Goal: Feedback & Contribution: Contribute content

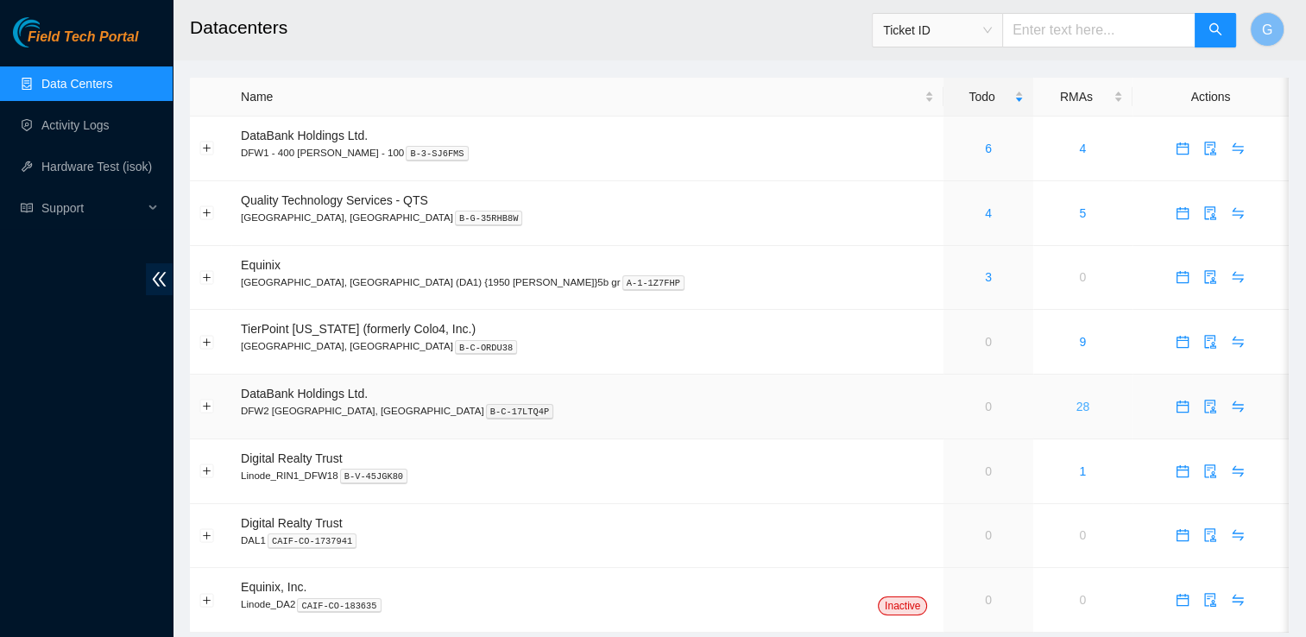
click at [1077, 413] on link "28" at bounding box center [1084, 407] width 14 height 14
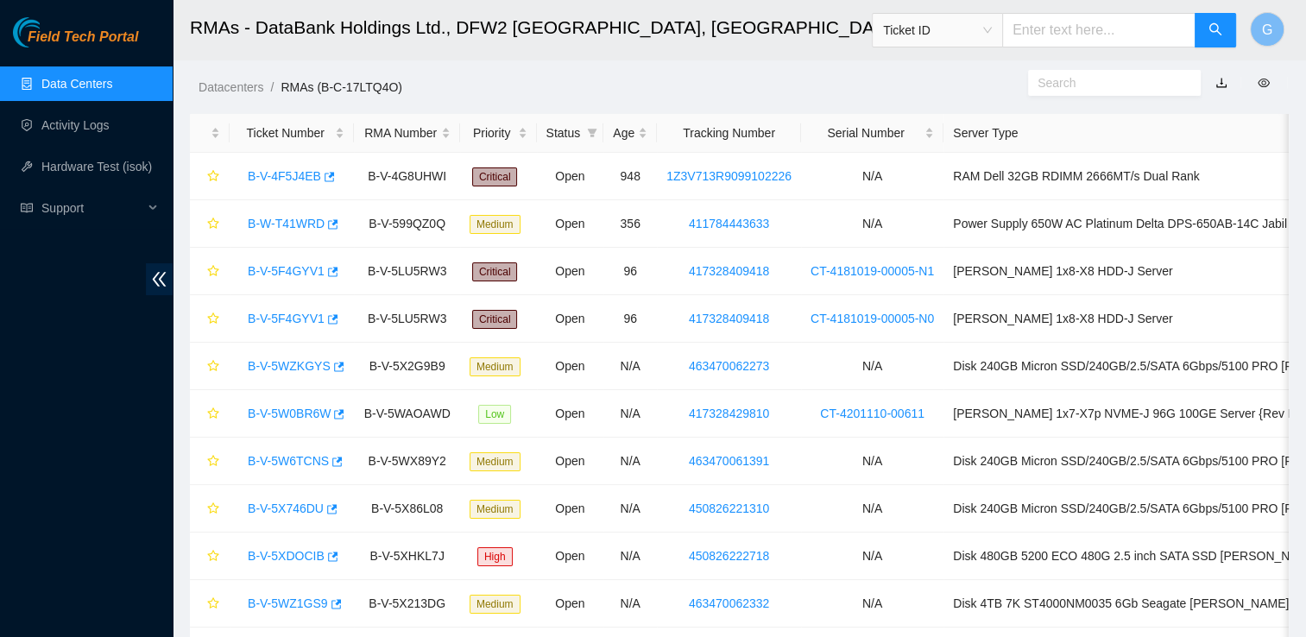
click at [86, 79] on link "Data Centers" at bounding box center [76, 84] width 71 height 14
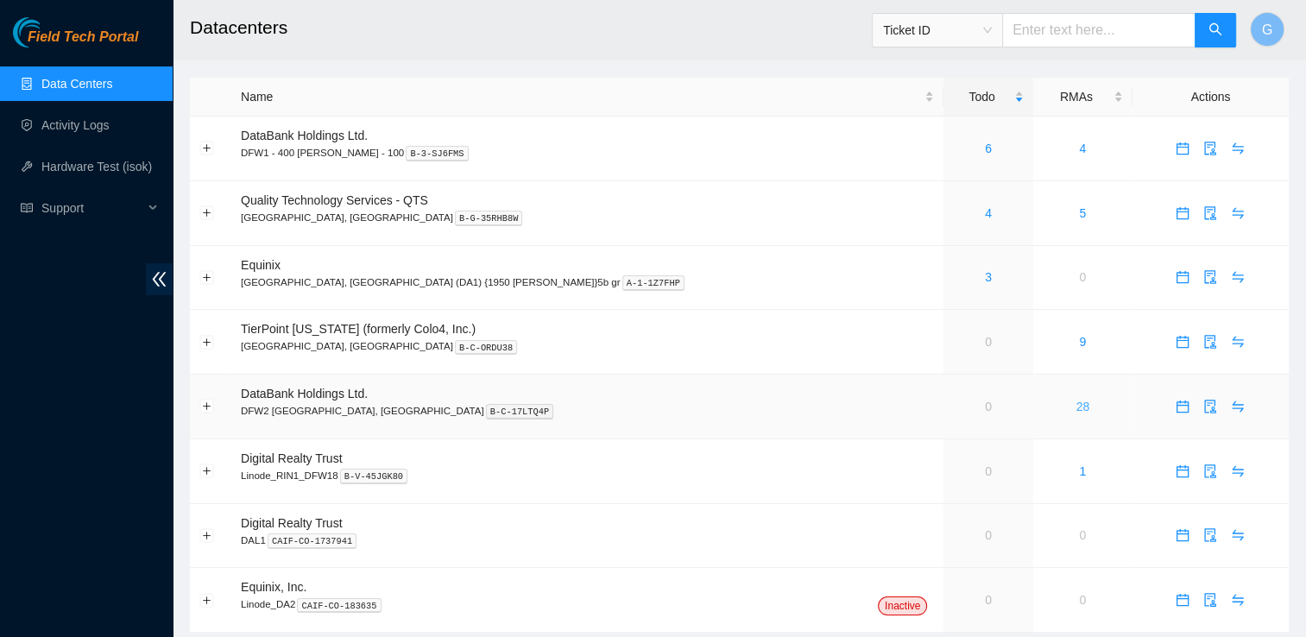
click at [1077, 405] on link "28" at bounding box center [1084, 407] width 14 height 14
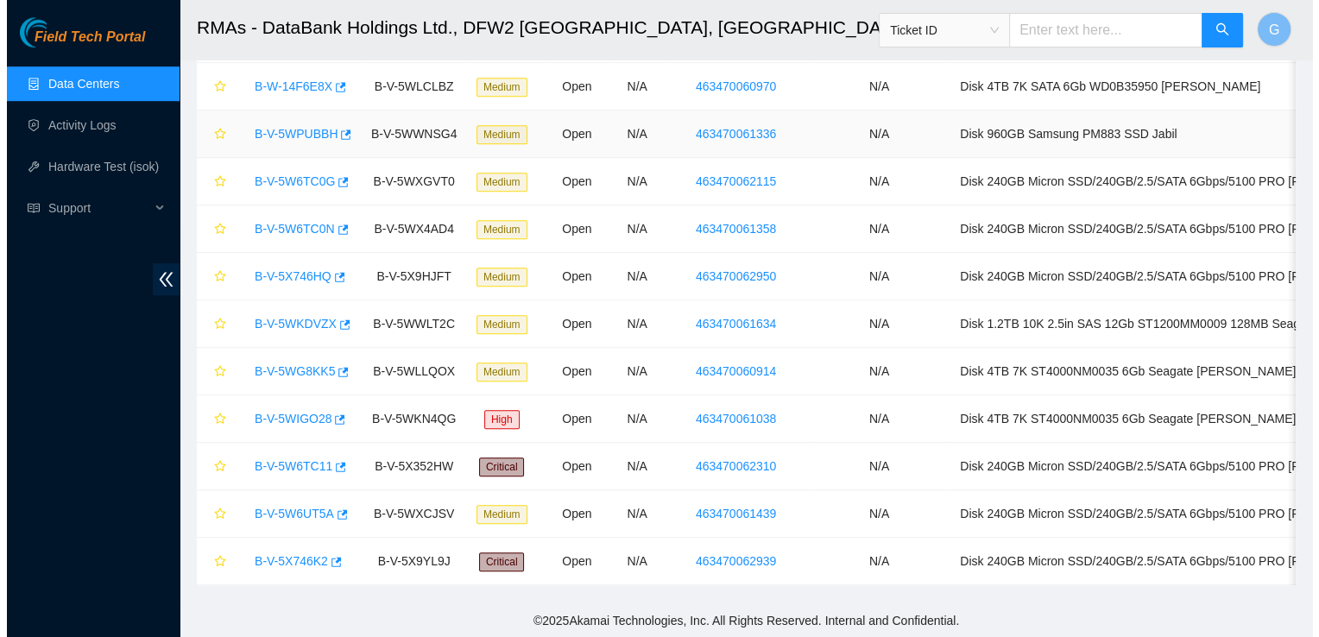
scroll to position [953, 0]
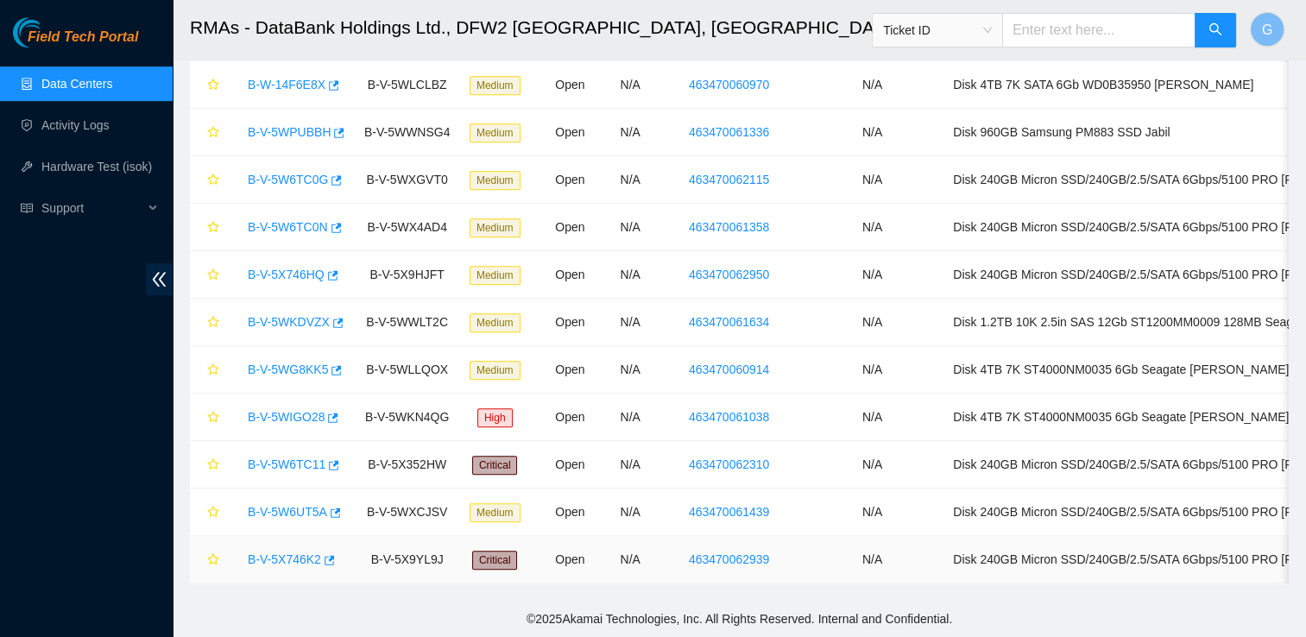
click at [302, 553] on link "B-V-5X746K2" at bounding box center [284, 560] width 73 height 14
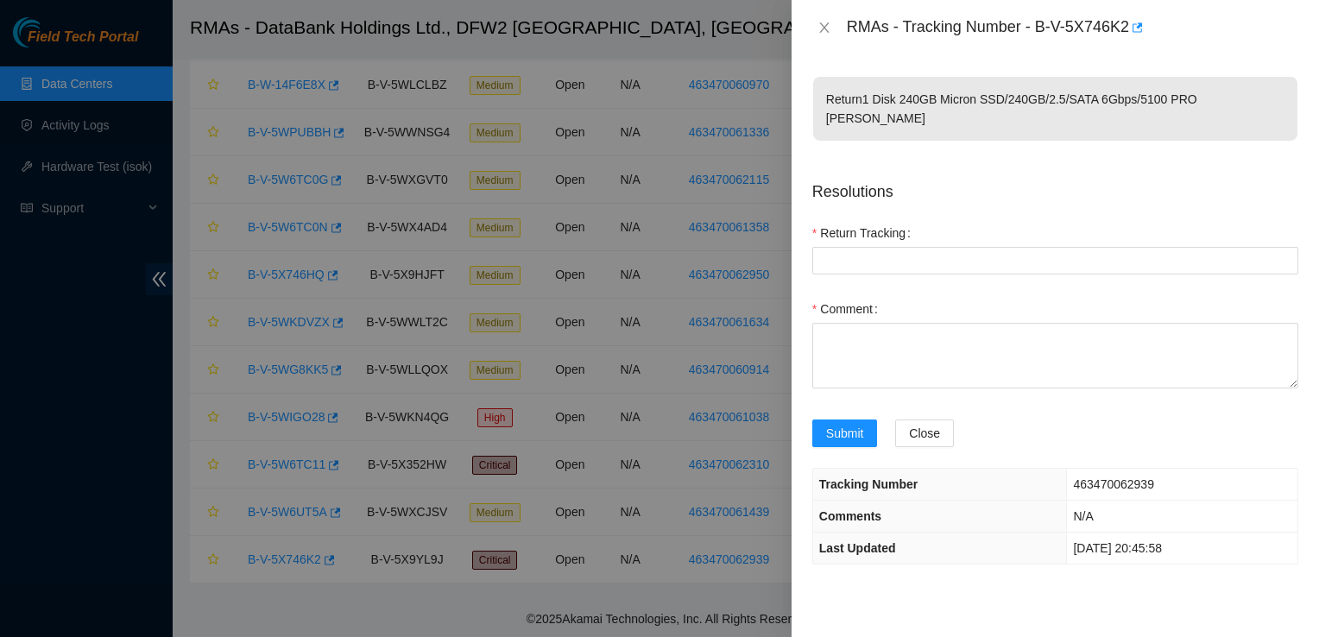
click at [884, 420] on div "Submit" at bounding box center [848, 444] width 84 height 48
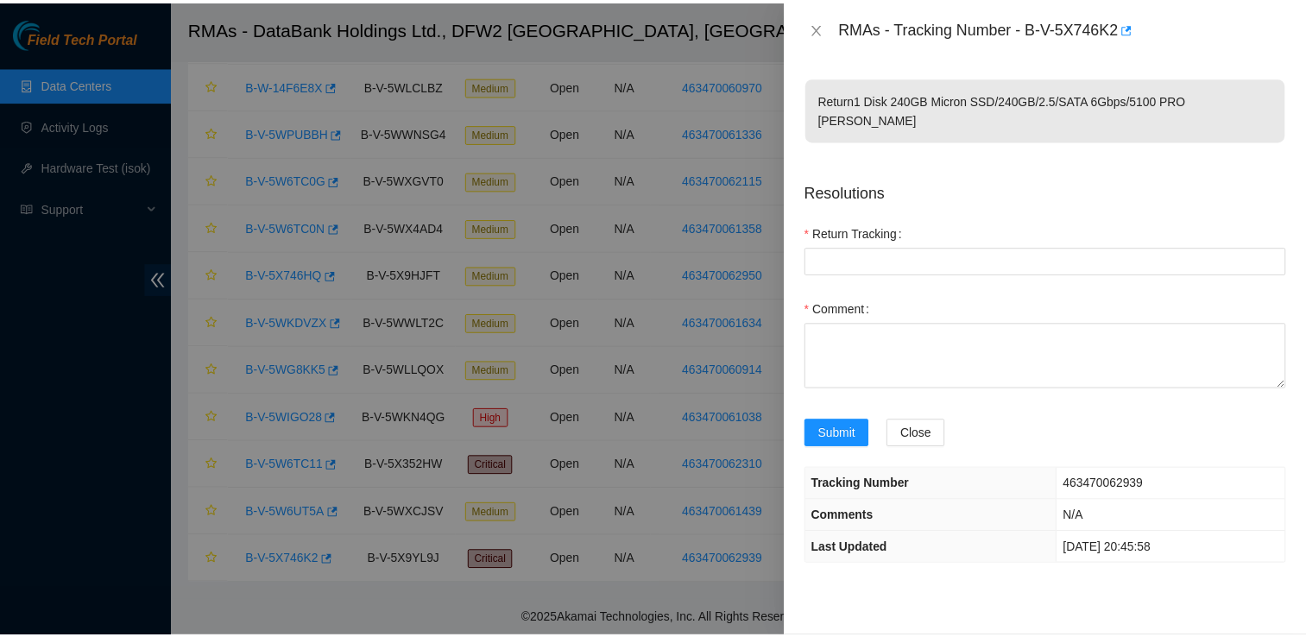
scroll to position [0, 10]
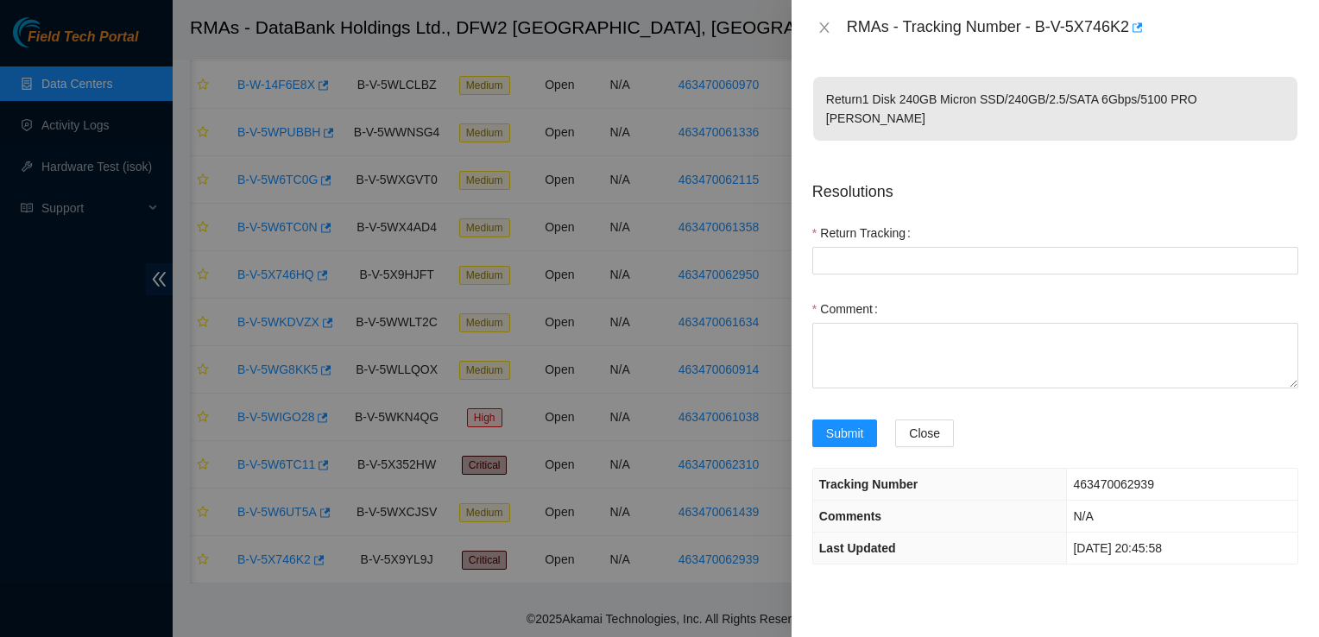
click at [283, 496] on div at bounding box center [659, 318] width 1319 height 637
click at [824, 27] on icon "close" at bounding box center [823, 27] width 9 height 10
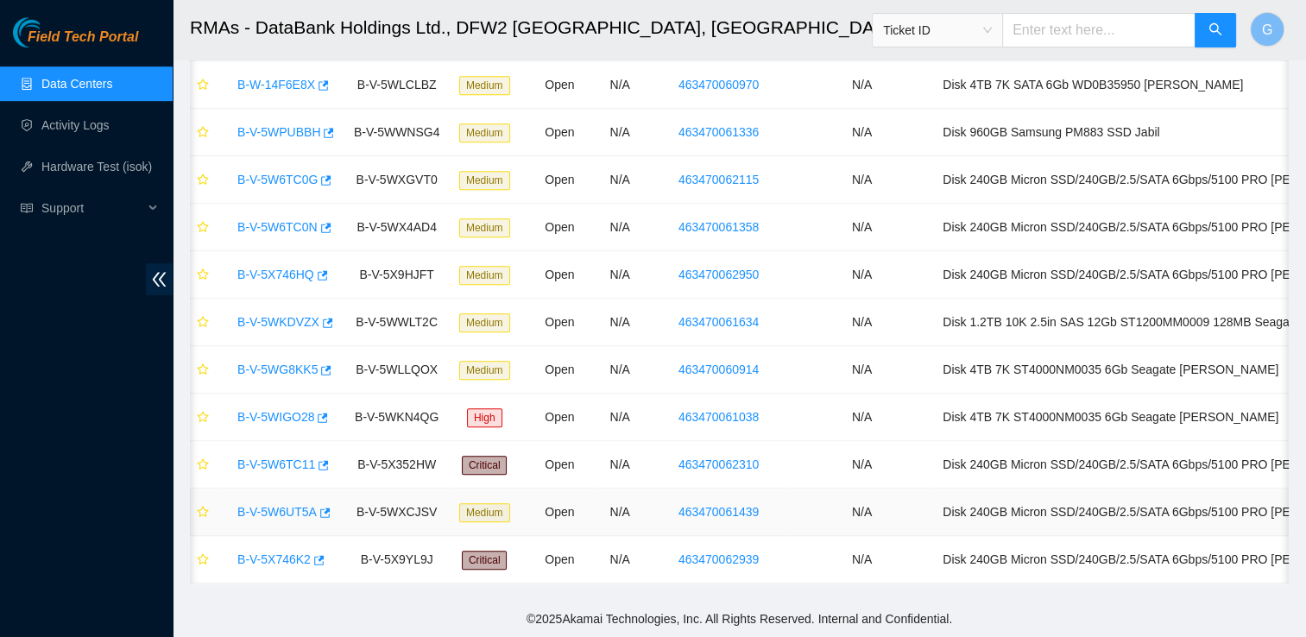
click at [282, 505] on link "B-V-5W6UT5A" at bounding box center [276, 512] width 79 height 14
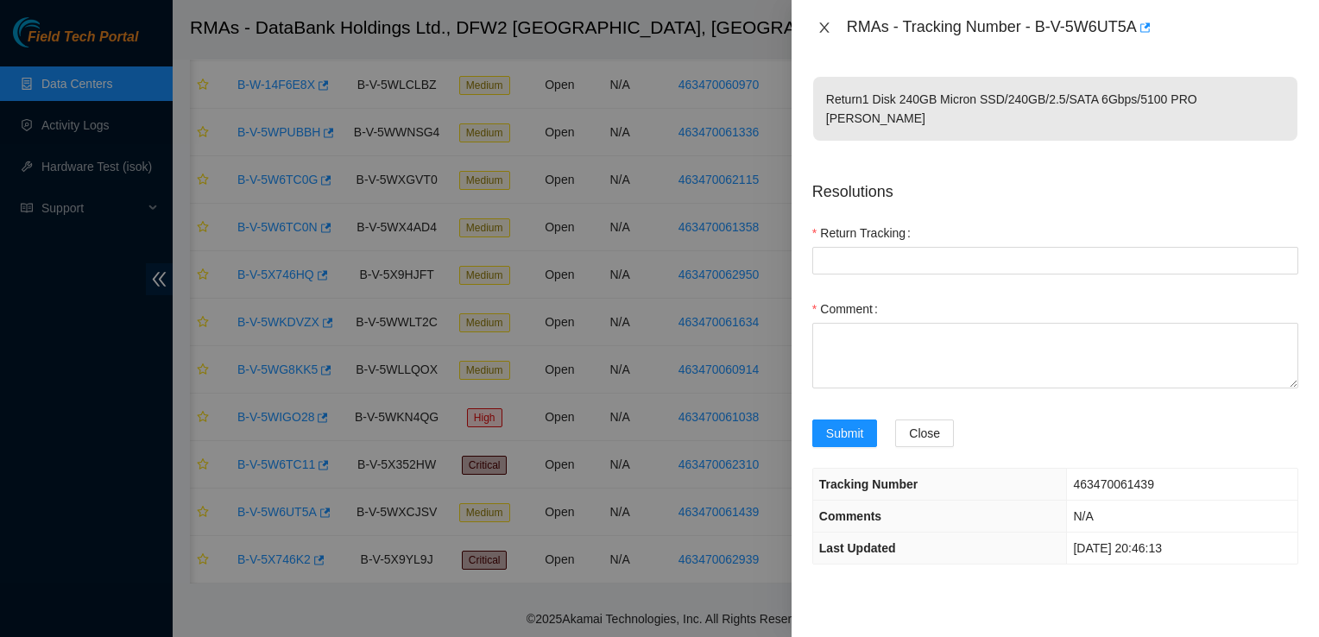
drag, startPoint x: 826, startPoint y: 29, endPoint x: 850, endPoint y: 2, distance: 36.1
click at [850, 2] on div "RMAs - Tracking Number - B-V-5W6UT5A" at bounding box center [1056, 27] width 528 height 55
click at [824, 28] on icon "close" at bounding box center [823, 27] width 9 height 10
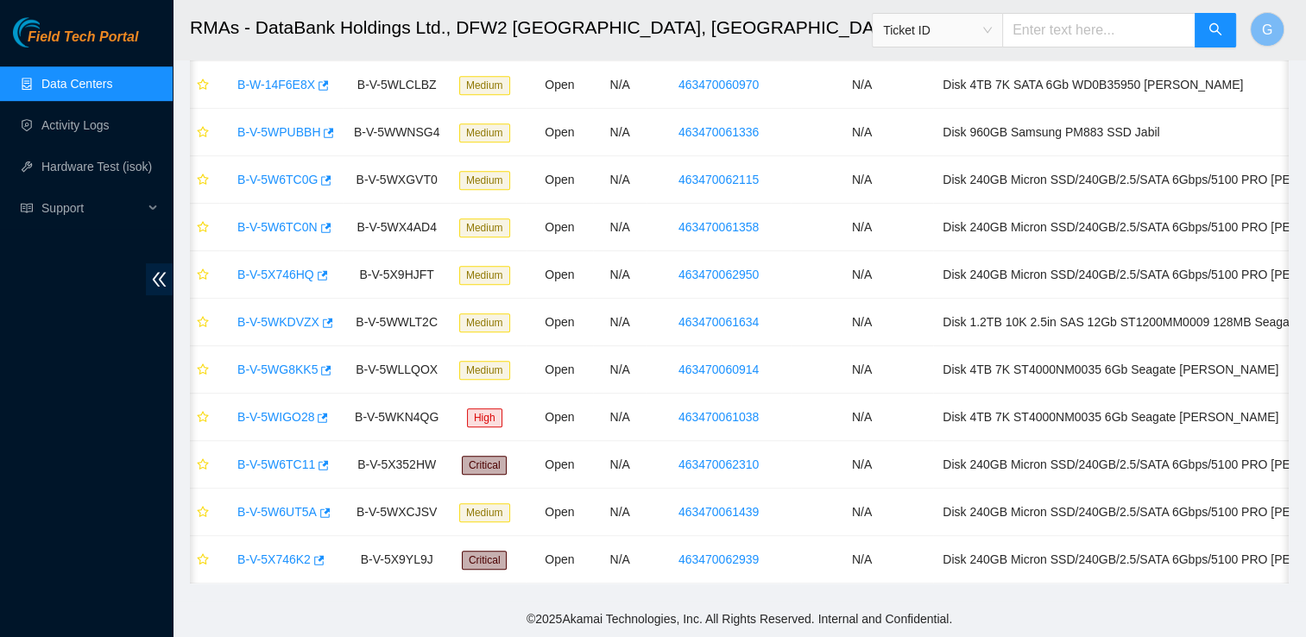
click at [111, 89] on link "Data Centers" at bounding box center [76, 84] width 71 height 14
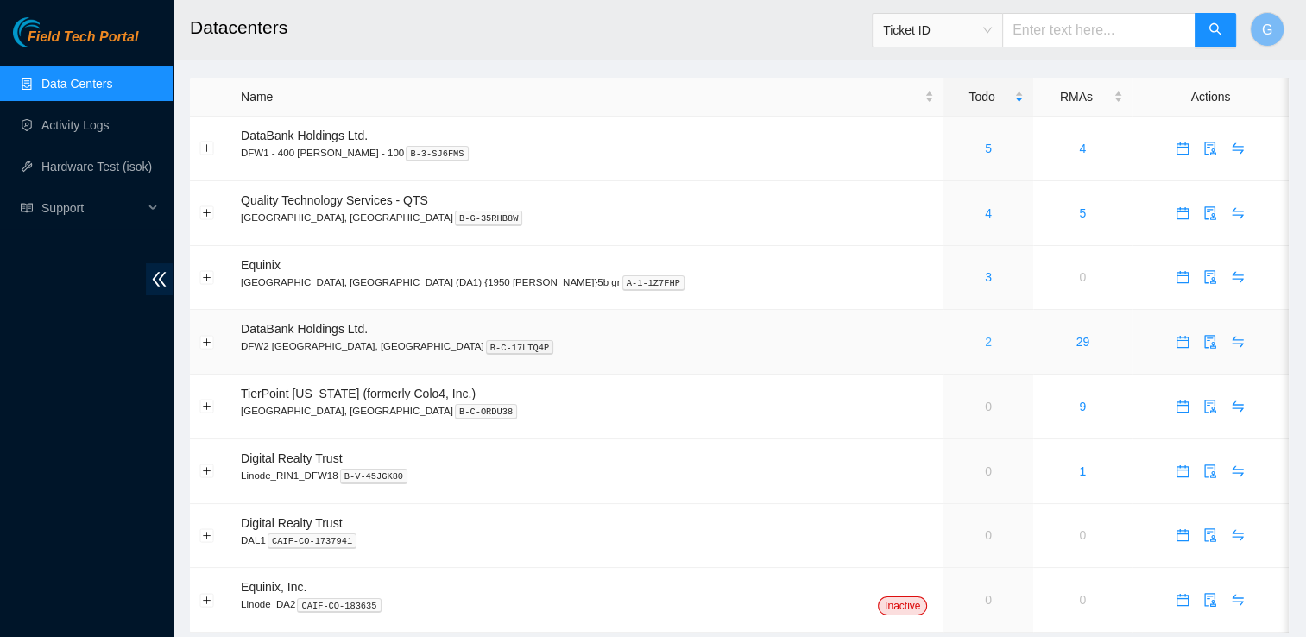
click at [985, 344] on link "2" at bounding box center [988, 342] width 7 height 14
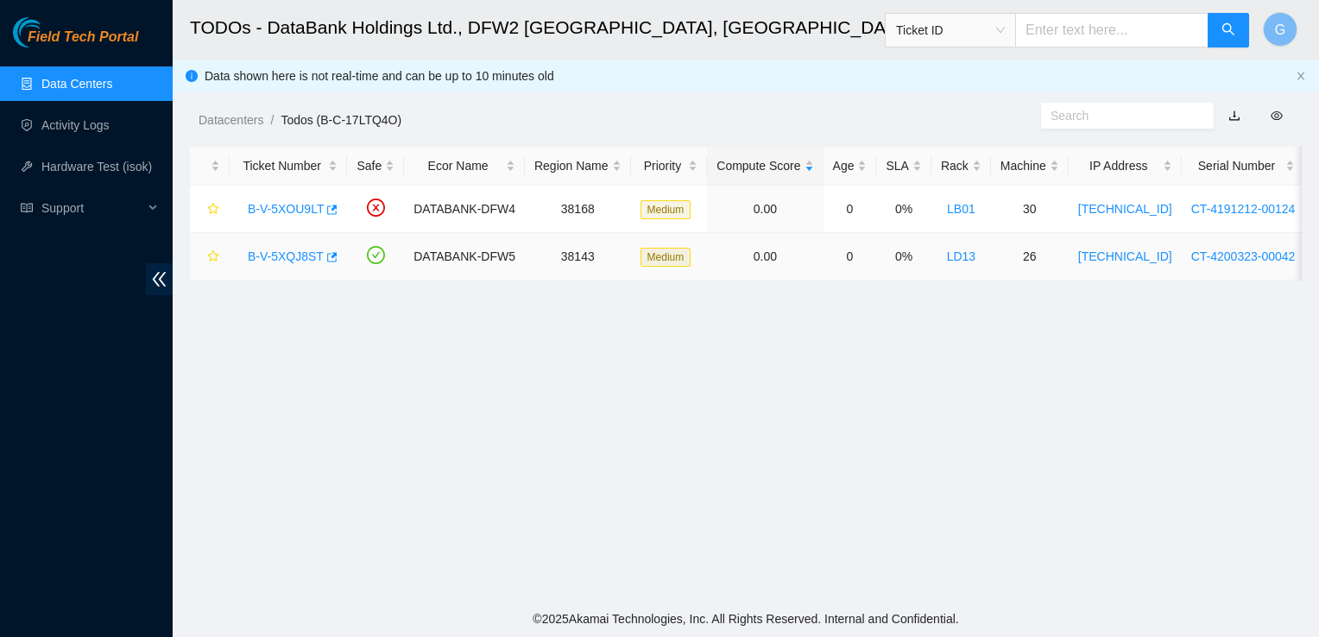
click at [271, 257] on link "B-V-5XQJ8ST" at bounding box center [286, 257] width 76 height 14
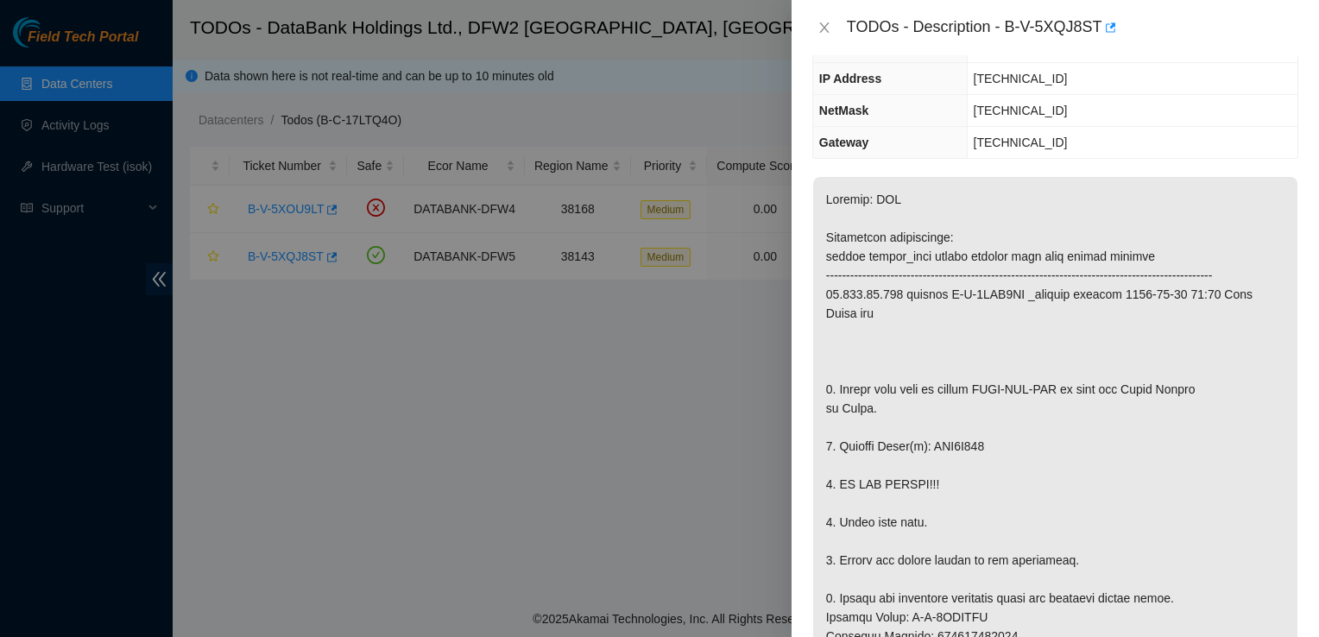
scroll to position [138, 0]
click at [823, 30] on icon "close" at bounding box center [825, 28] width 14 height 14
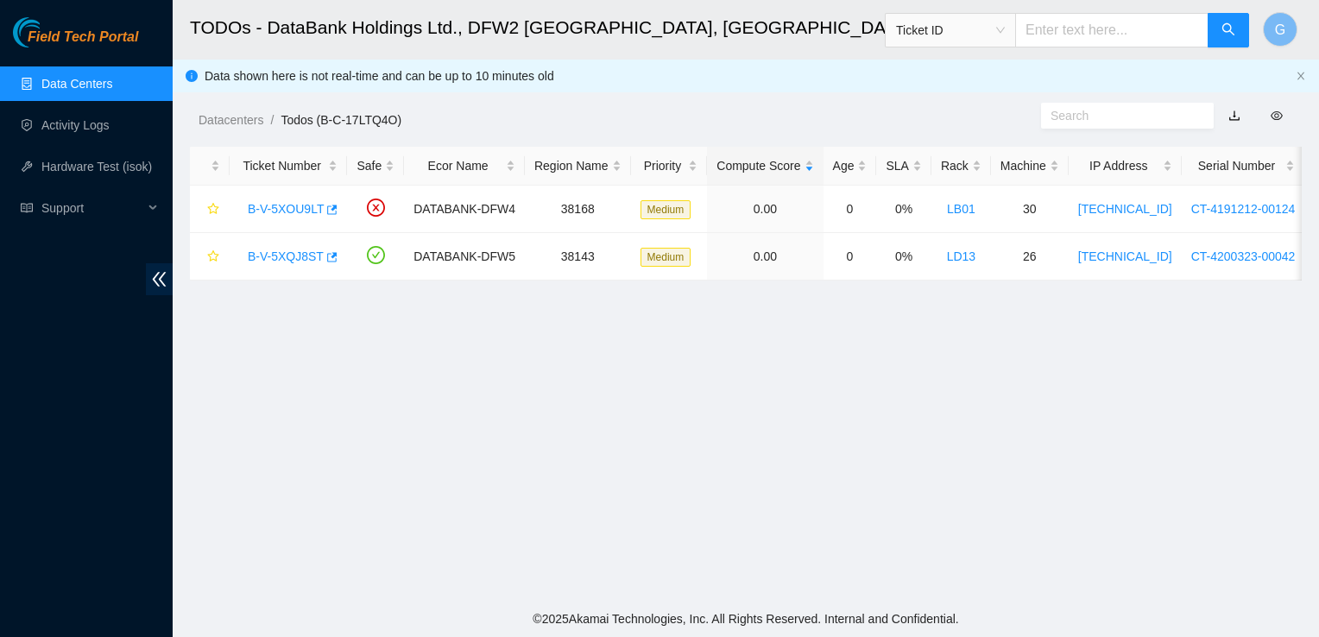
scroll to position [194, 0]
click at [266, 261] on link "B-V-5XQJ8ST" at bounding box center [286, 257] width 76 height 14
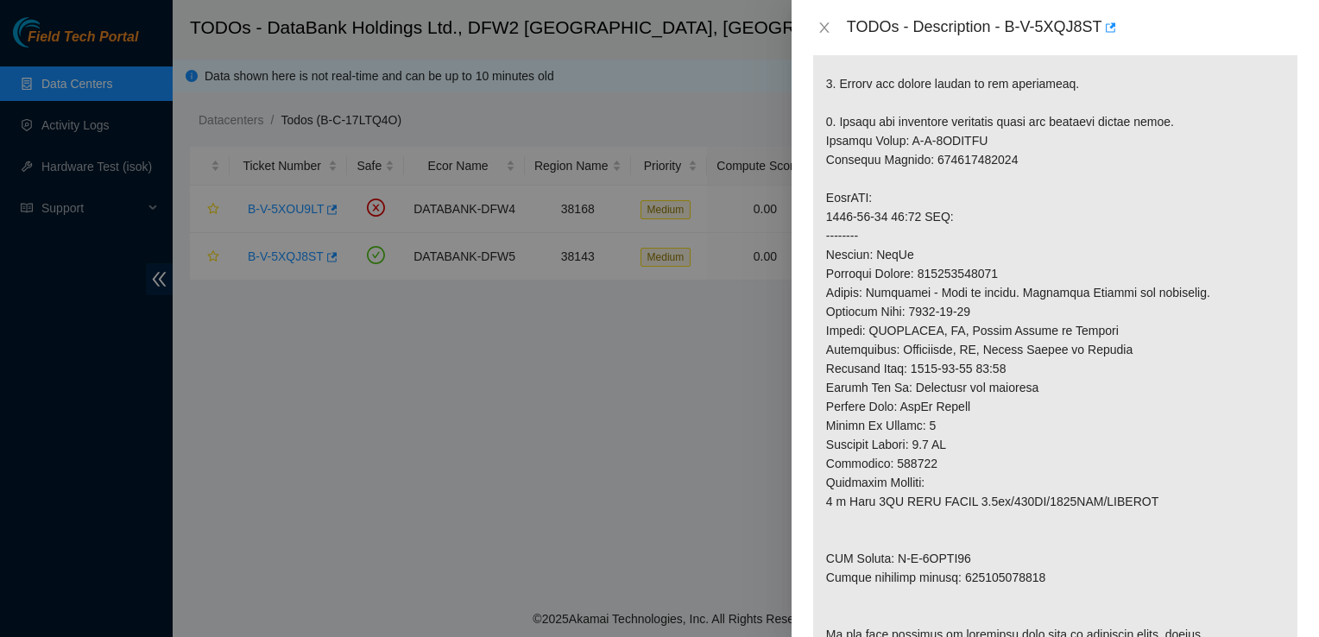
scroll to position [611, 0]
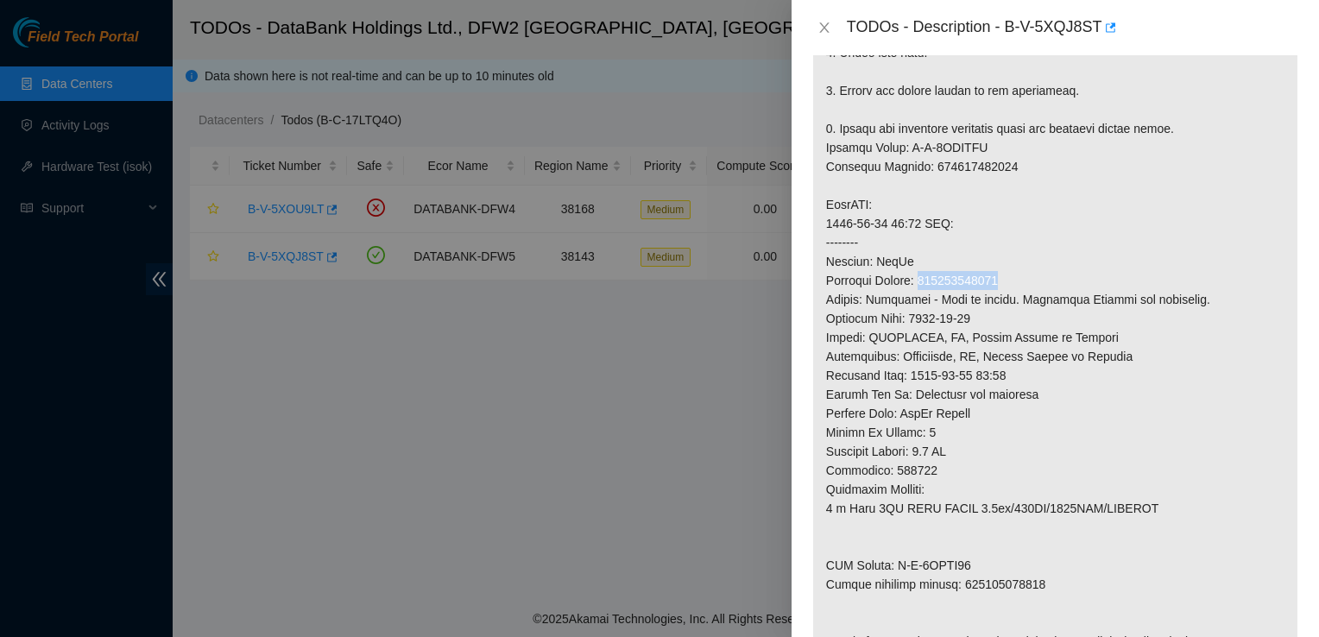
drag, startPoint x: 1019, startPoint y: 295, endPoint x: 925, endPoint y: 302, distance: 94.4
click at [925, 302] on p at bounding box center [1055, 195] width 484 height 976
copy p "450826223986"
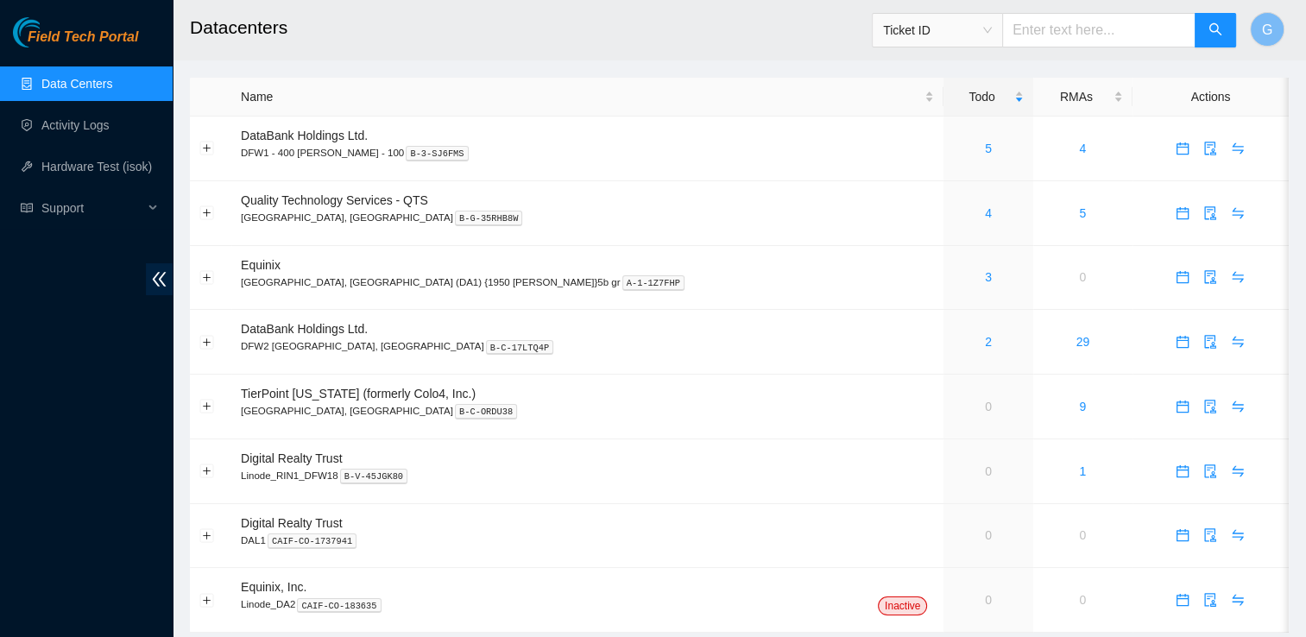
click at [992, 35] on span "Ticket ID" at bounding box center [937, 30] width 109 height 26
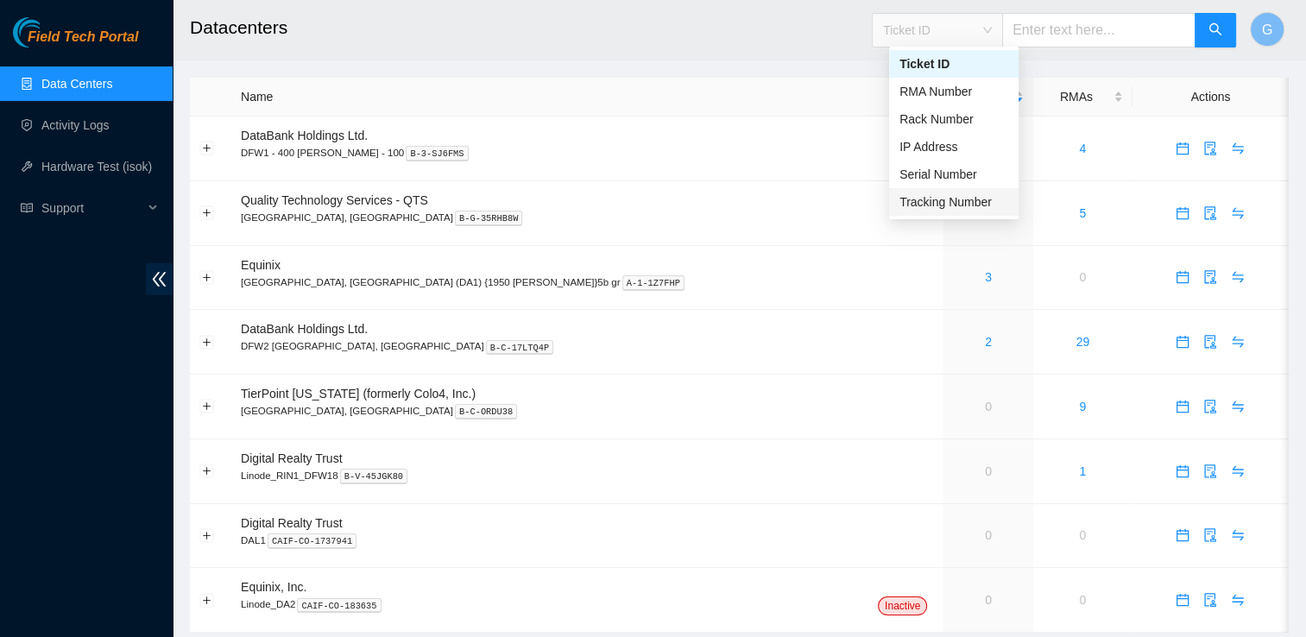
click at [979, 201] on div "Tracking Number" at bounding box center [954, 202] width 109 height 19
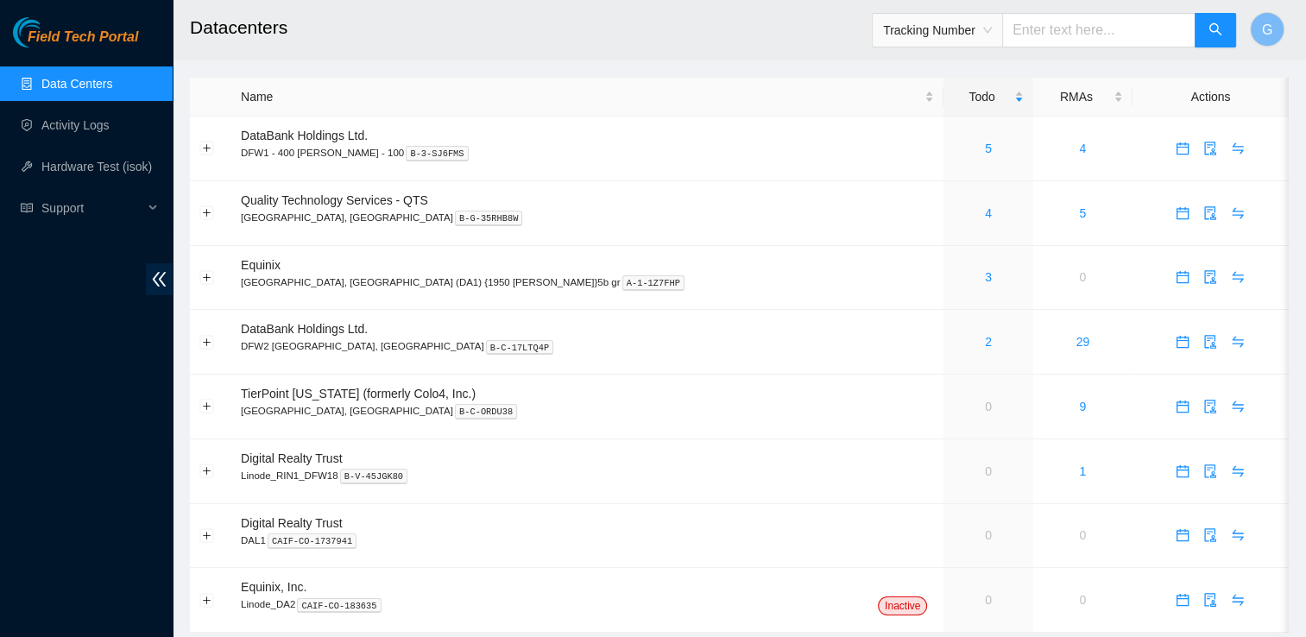
click at [1066, 38] on input "text" at bounding box center [1098, 30] width 193 height 35
paste input "450826223986"
type input "450826223986"
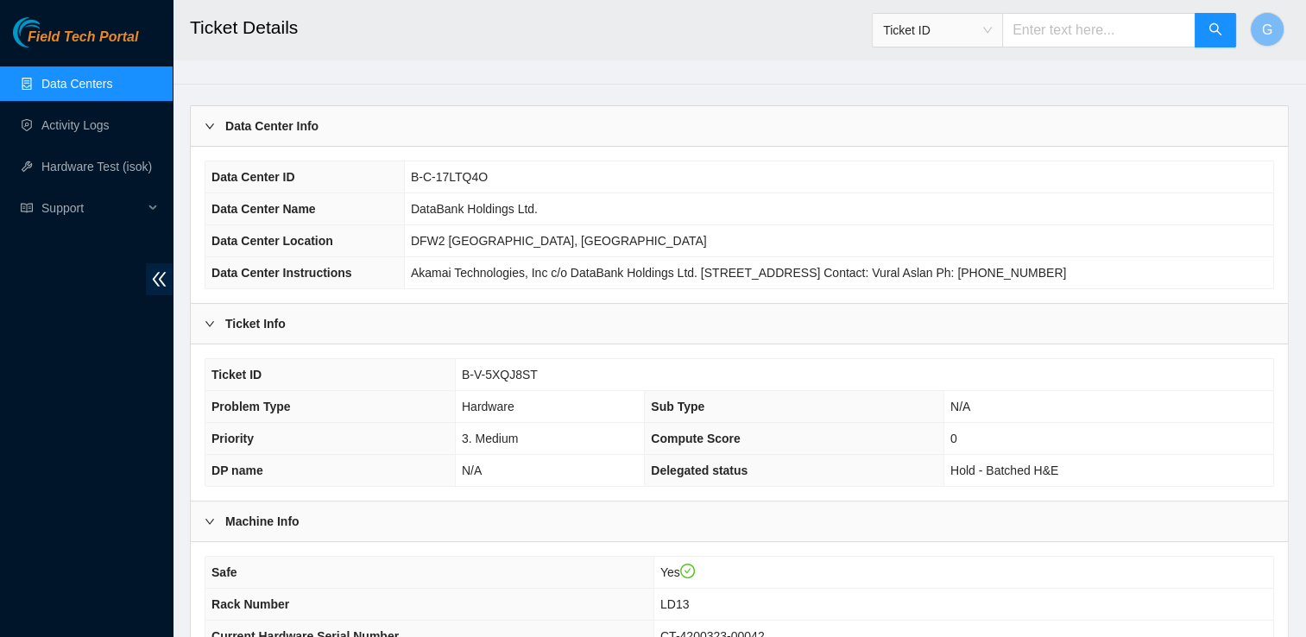
scroll to position [31, 0]
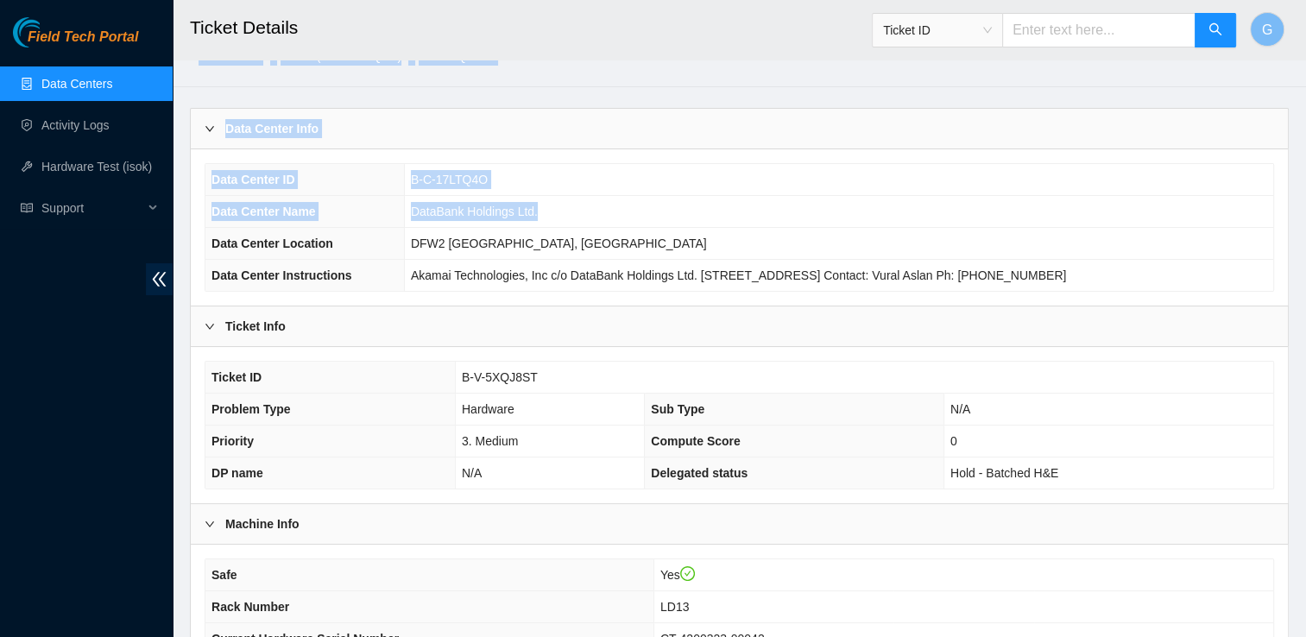
drag, startPoint x: 1139, startPoint y: 205, endPoint x: 1088, endPoint y: 38, distance: 175.1
click at [1088, 38] on main "Ticket Details Ticket ID G Datacenters / Todos (B-C-17LTQ4O) / B-V-5XQJ8ST / Da…" at bounding box center [740, 489] width 1134 height 1040
click at [992, 36] on span "Ticket ID" at bounding box center [937, 30] width 109 height 26
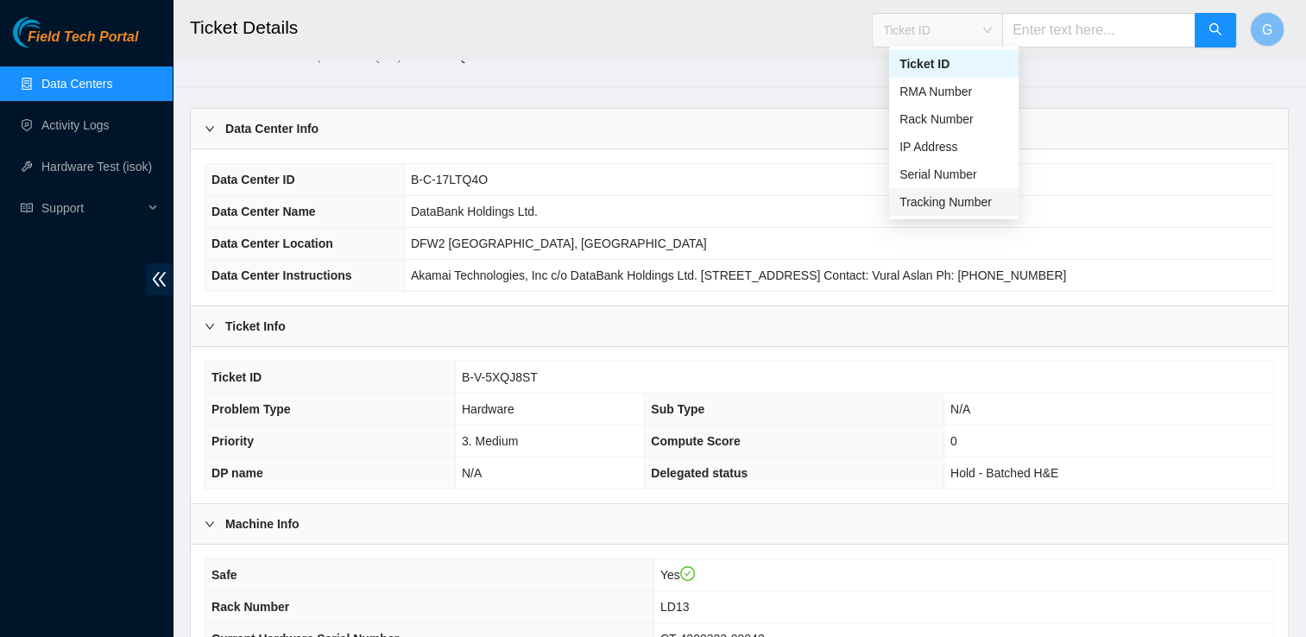
click at [989, 200] on div "Tracking Number" at bounding box center [954, 202] width 109 height 19
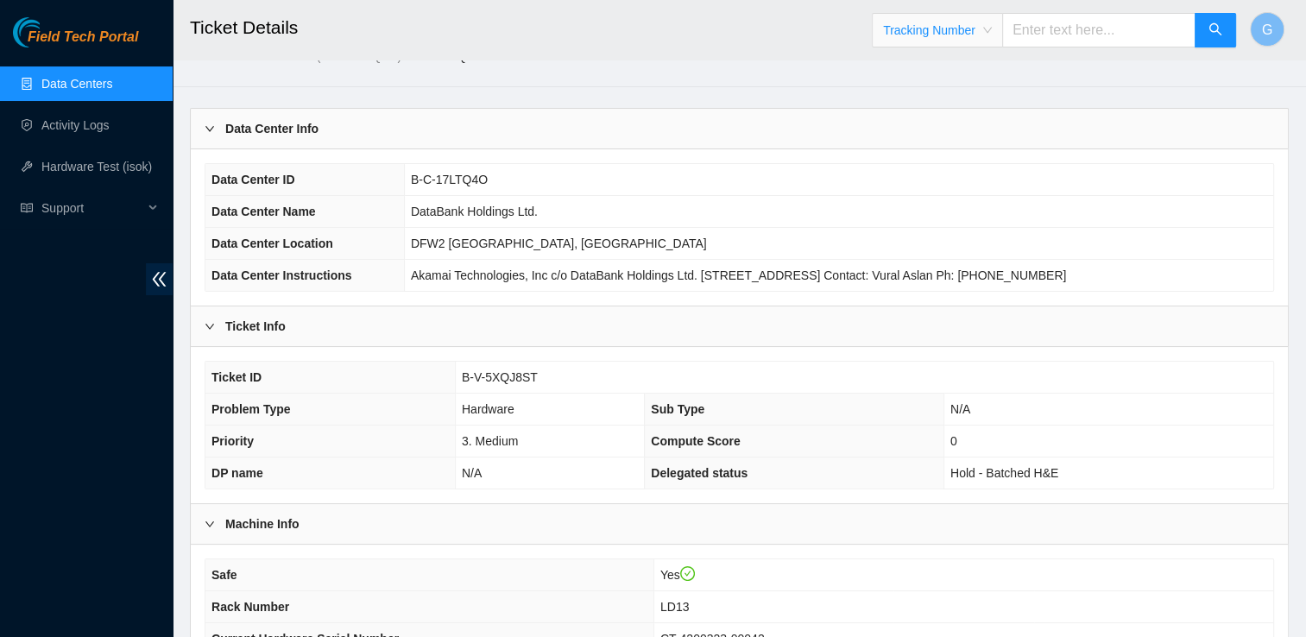
click at [1091, 29] on input "text" at bounding box center [1098, 30] width 193 height 35
paste input "450826223986"
type input "450826223986"
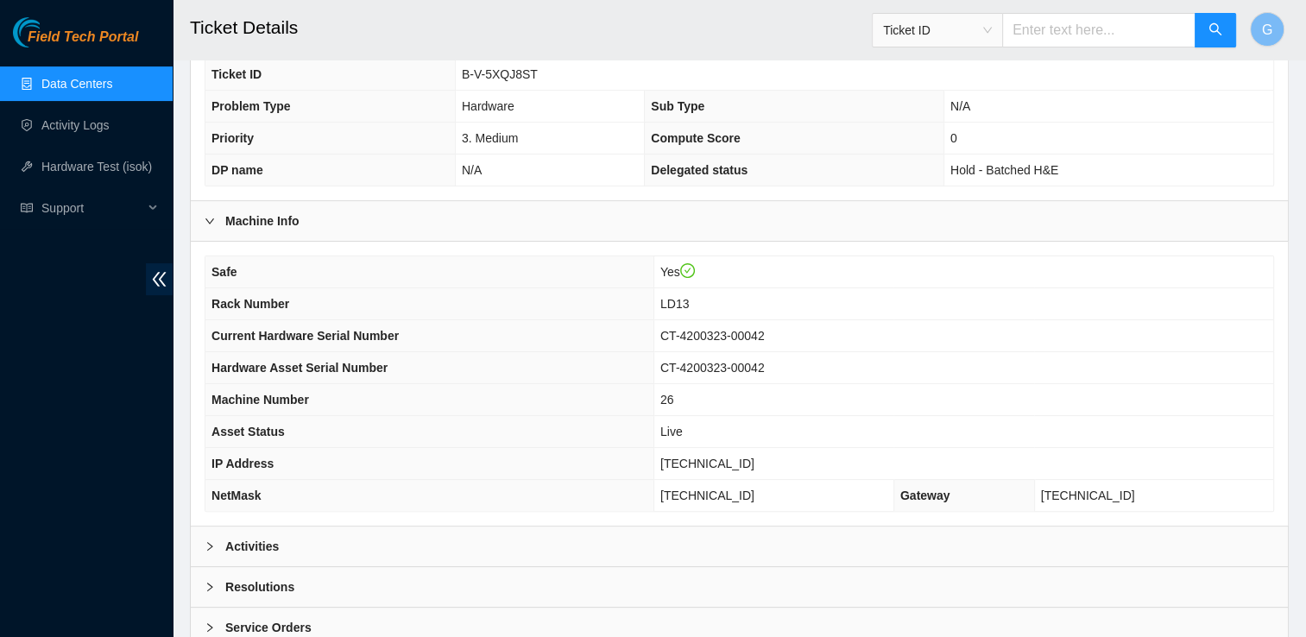
scroll to position [433, 0]
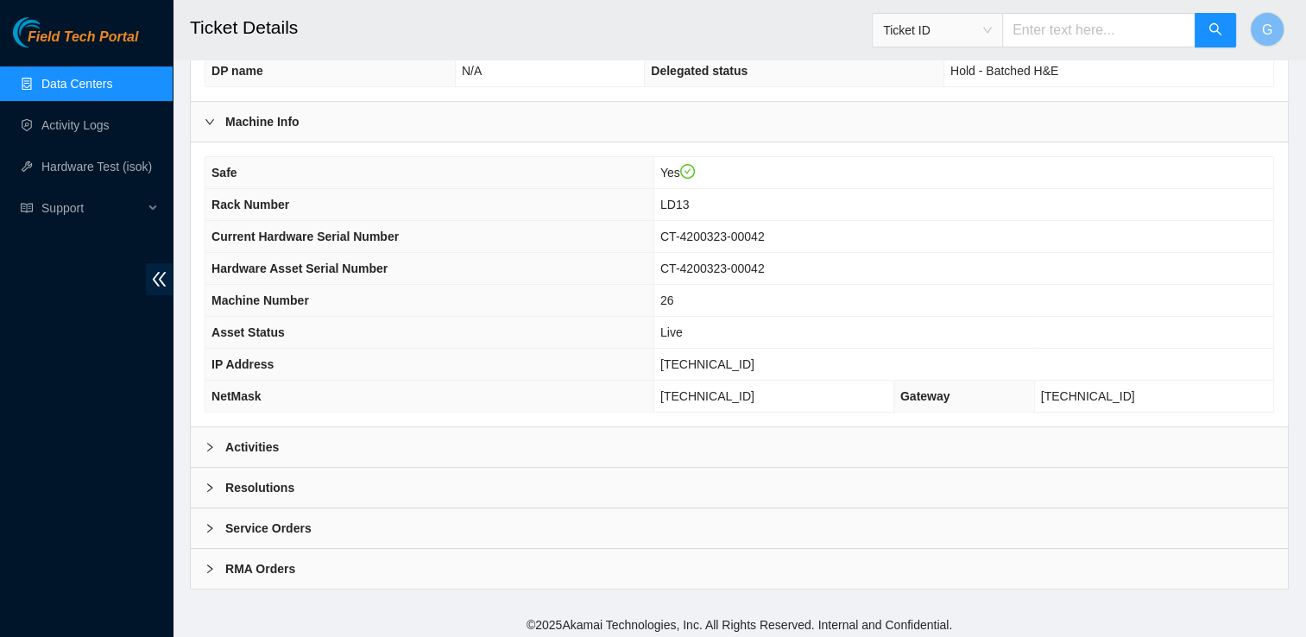
click at [212, 566] on icon "right" at bounding box center [210, 569] width 10 height 10
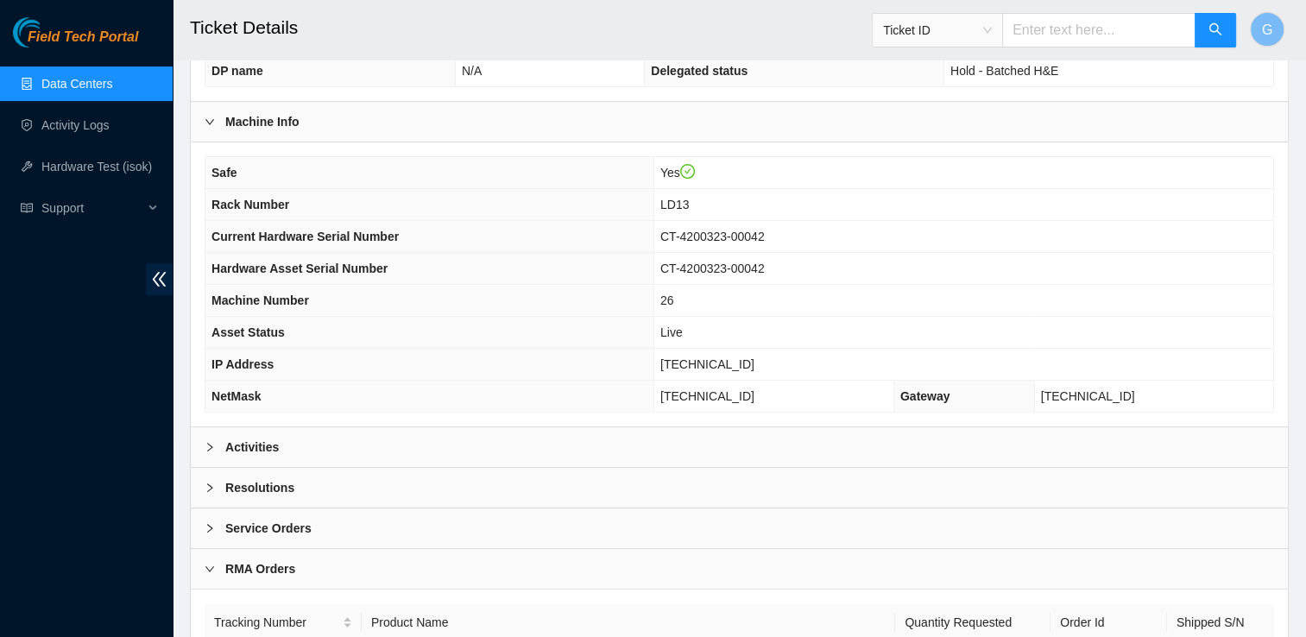
click at [210, 549] on div "RMA Orders" at bounding box center [739, 569] width 1097 height 40
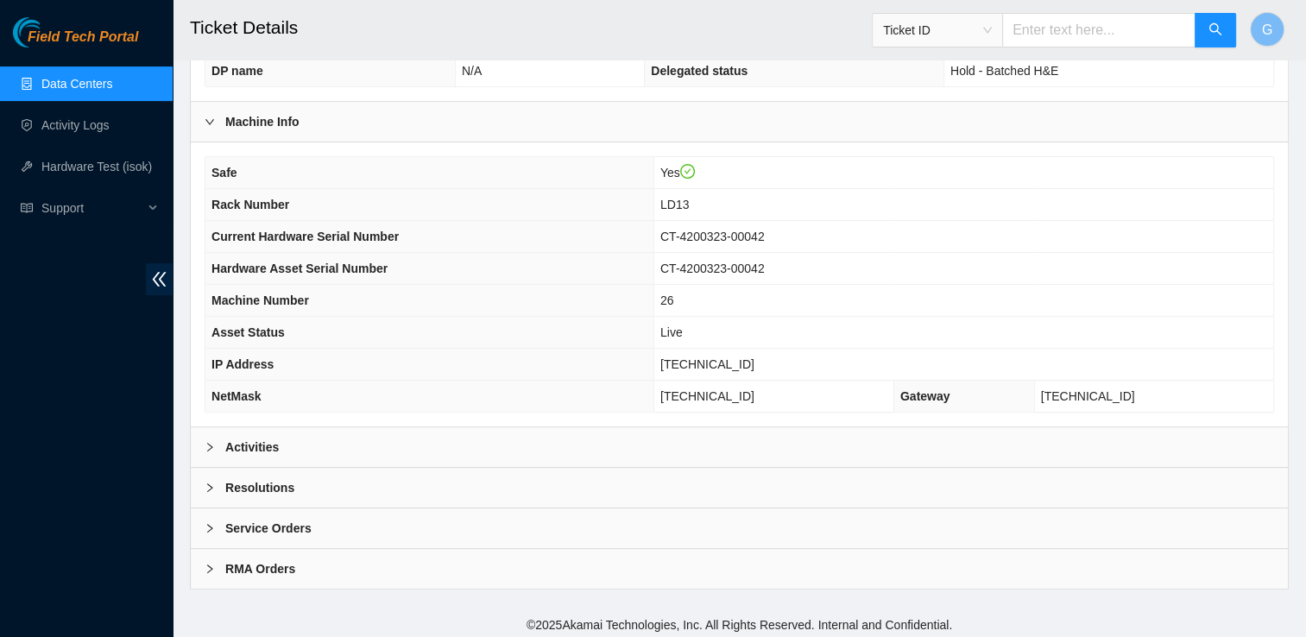
click at [211, 523] on icon "right" at bounding box center [210, 528] width 10 height 10
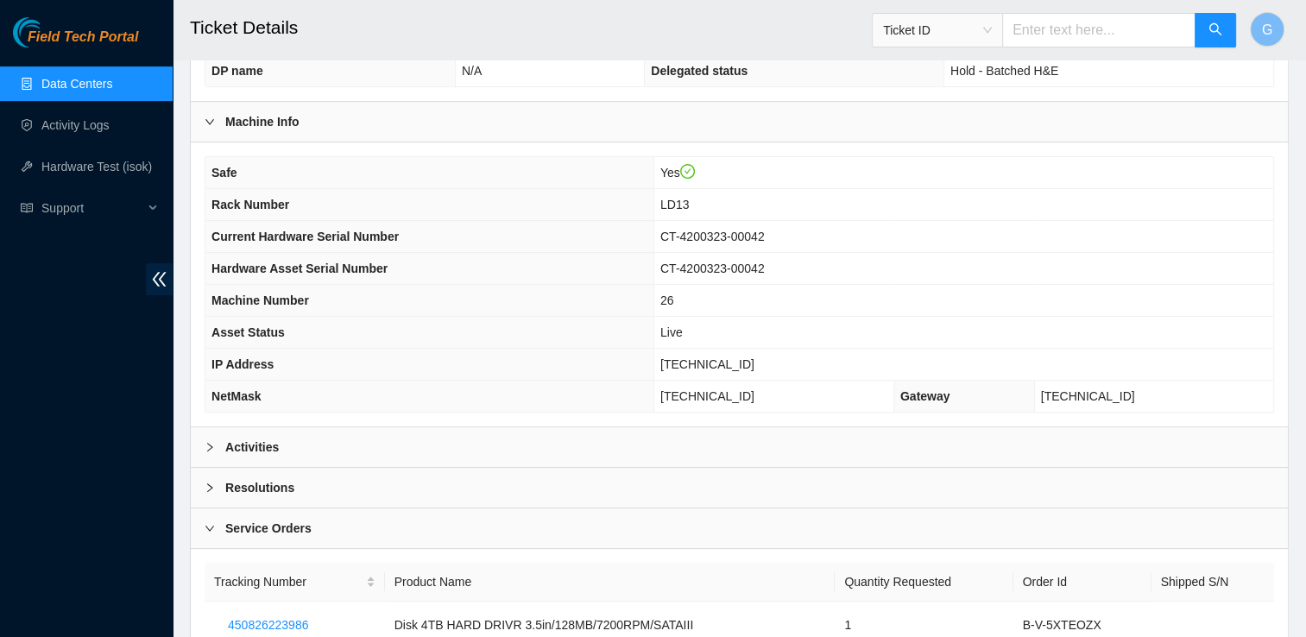
scroll to position [548, 0]
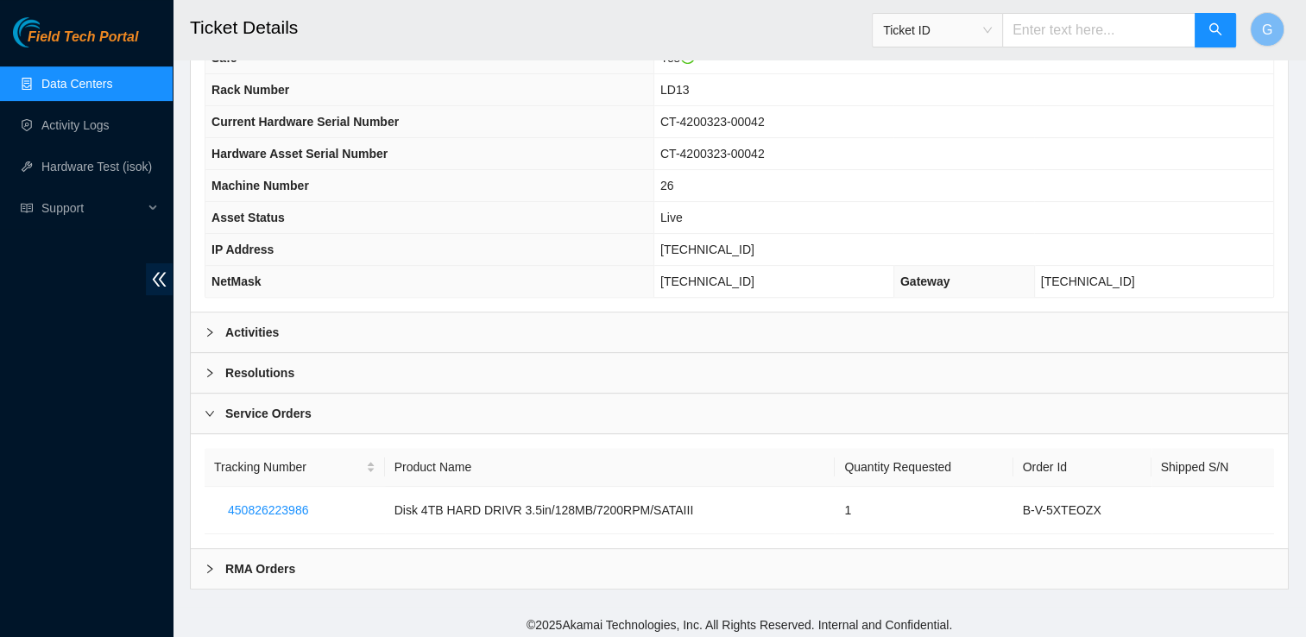
click at [210, 371] on icon "right" at bounding box center [210, 373] width 10 height 10
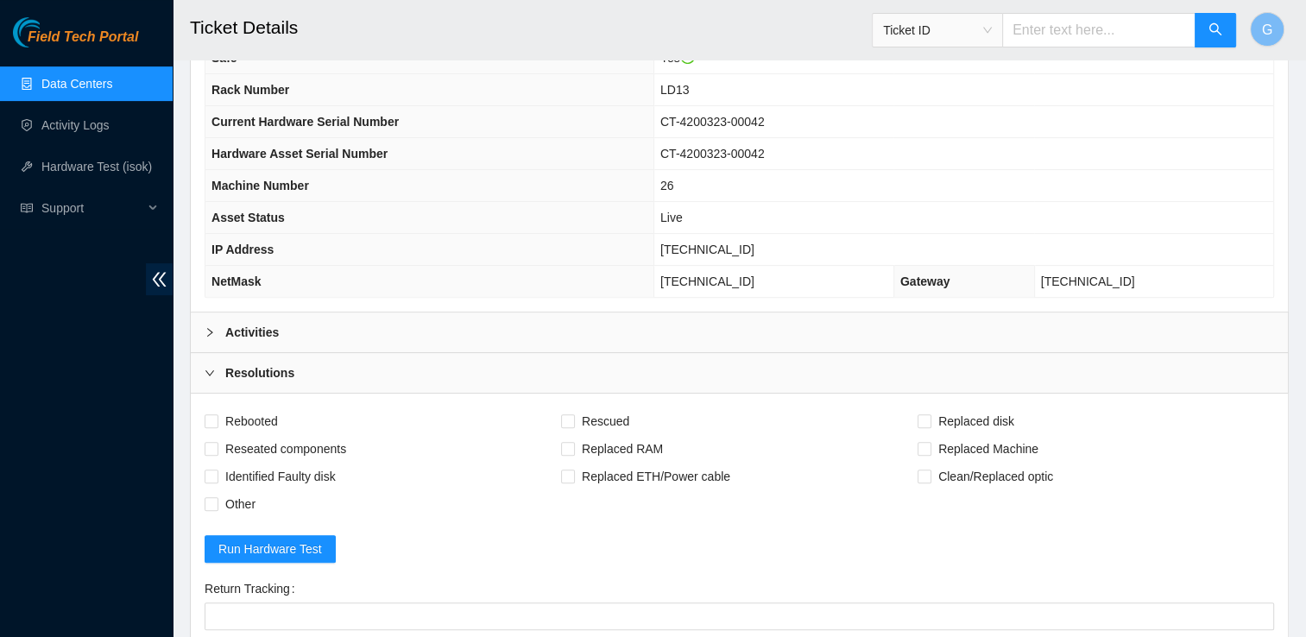
click at [211, 328] on icon "right" at bounding box center [209, 332] width 5 height 9
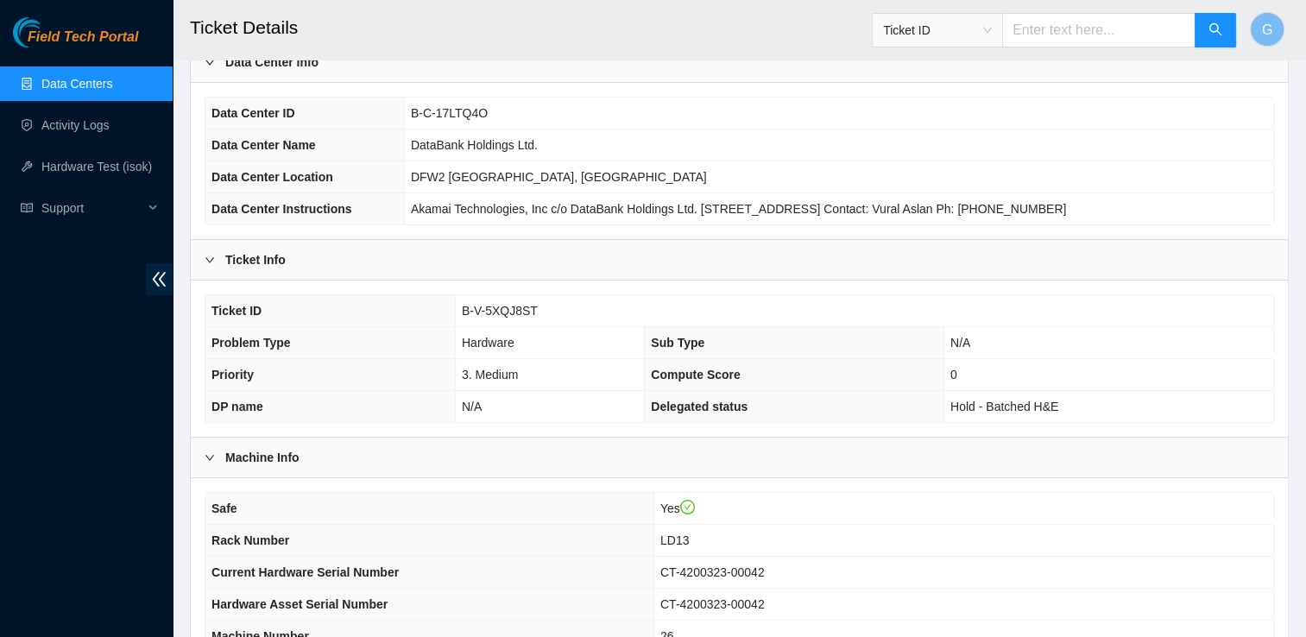
scroll to position [97, 0]
click at [95, 77] on link "Data Centers" at bounding box center [76, 84] width 71 height 14
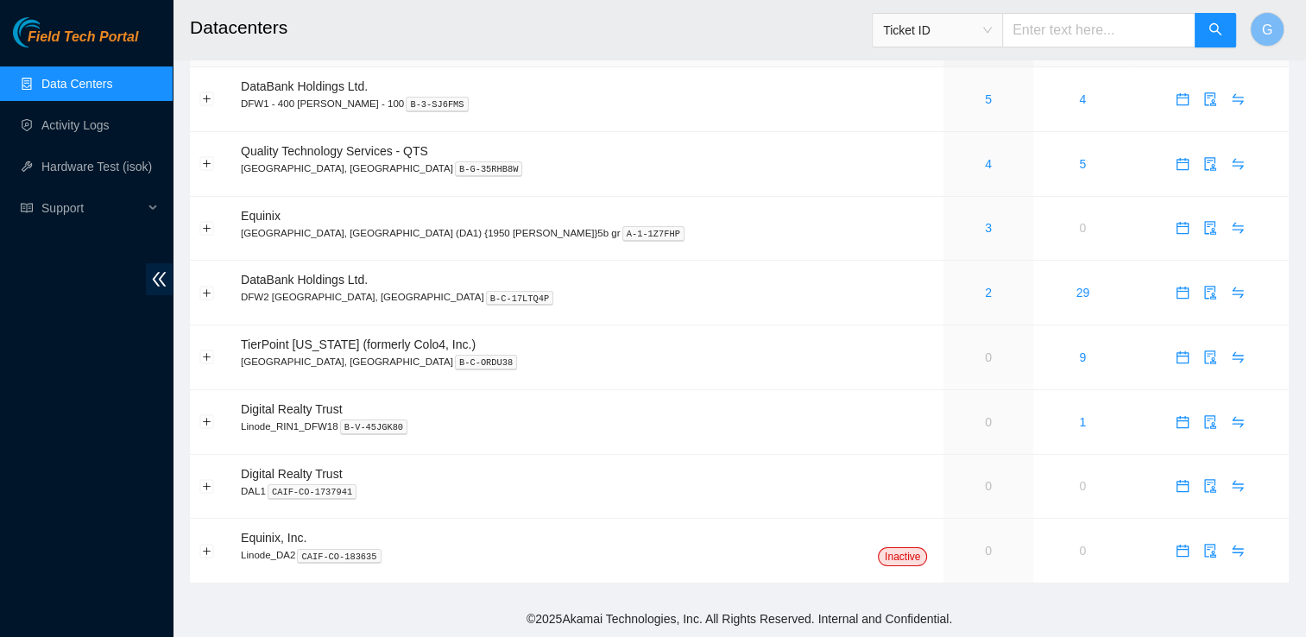
scroll to position [50, 0]
click at [992, 36] on span "Ticket ID" at bounding box center [937, 30] width 109 height 26
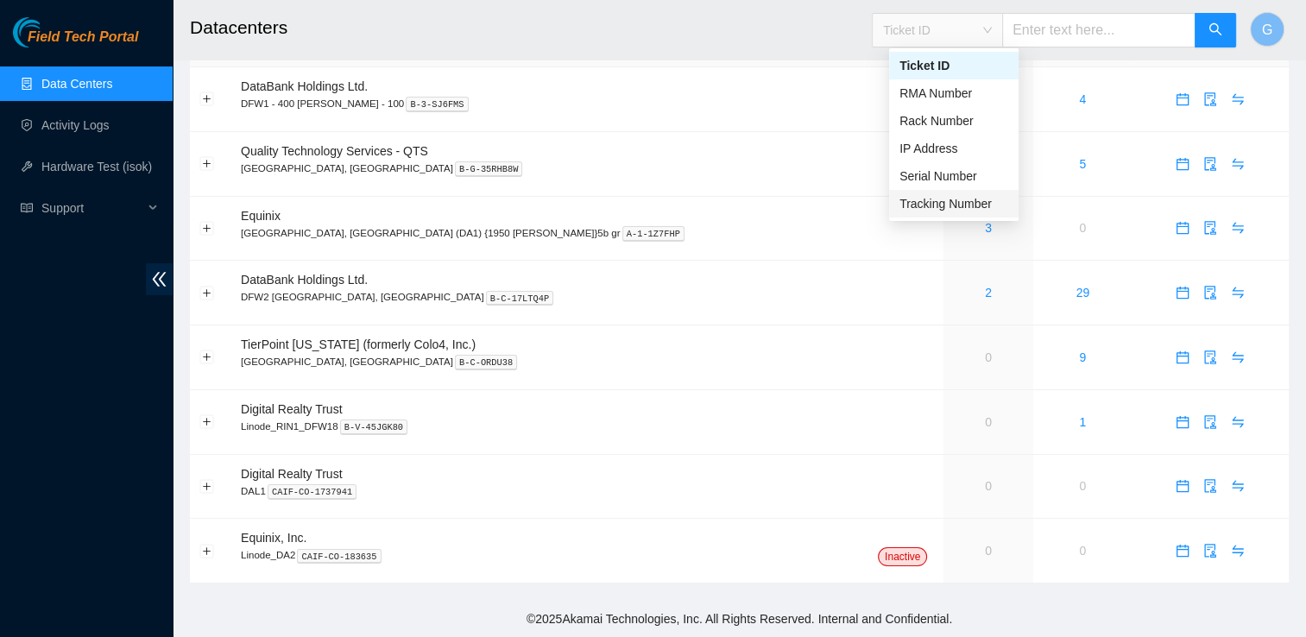
click at [961, 210] on div "Tracking Number" at bounding box center [954, 203] width 109 height 19
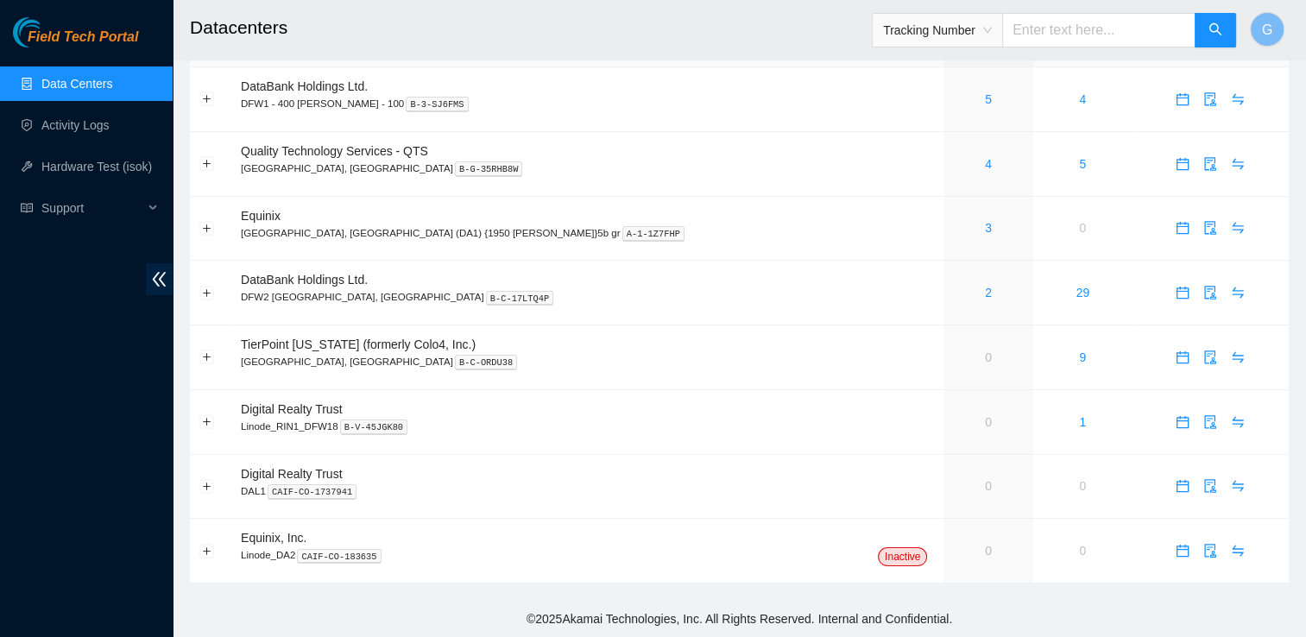
click at [1046, 29] on input "text" at bounding box center [1098, 30] width 193 height 35
paste input "450826223986"
type input "450826223986"
click at [1217, 19] on button "button" at bounding box center [1215, 30] width 41 height 35
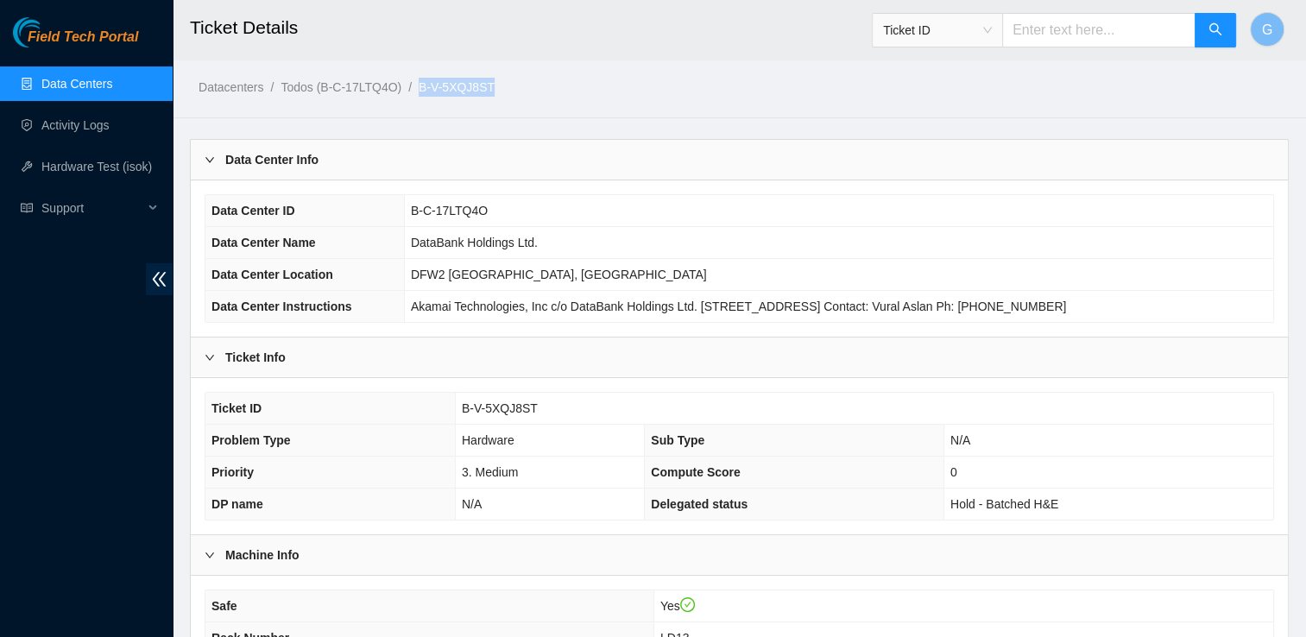
drag, startPoint x: 508, startPoint y: 83, endPoint x: 420, endPoint y: 79, distance: 88.2
click at [420, 79] on ol "Datacenters / Todos (B-C-17LTQ4O) / B-V-5XQJ8ST /" at bounding box center [611, 87] width 825 height 19
copy link "B-V-5XQJ8ST"
drag, startPoint x: 1039, startPoint y: 48, endPoint x: 1036, endPoint y: 34, distance: 15.1
click at [1036, 34] on div "Ticket ID" at bounding box center [1054, 30] width 365 height 55
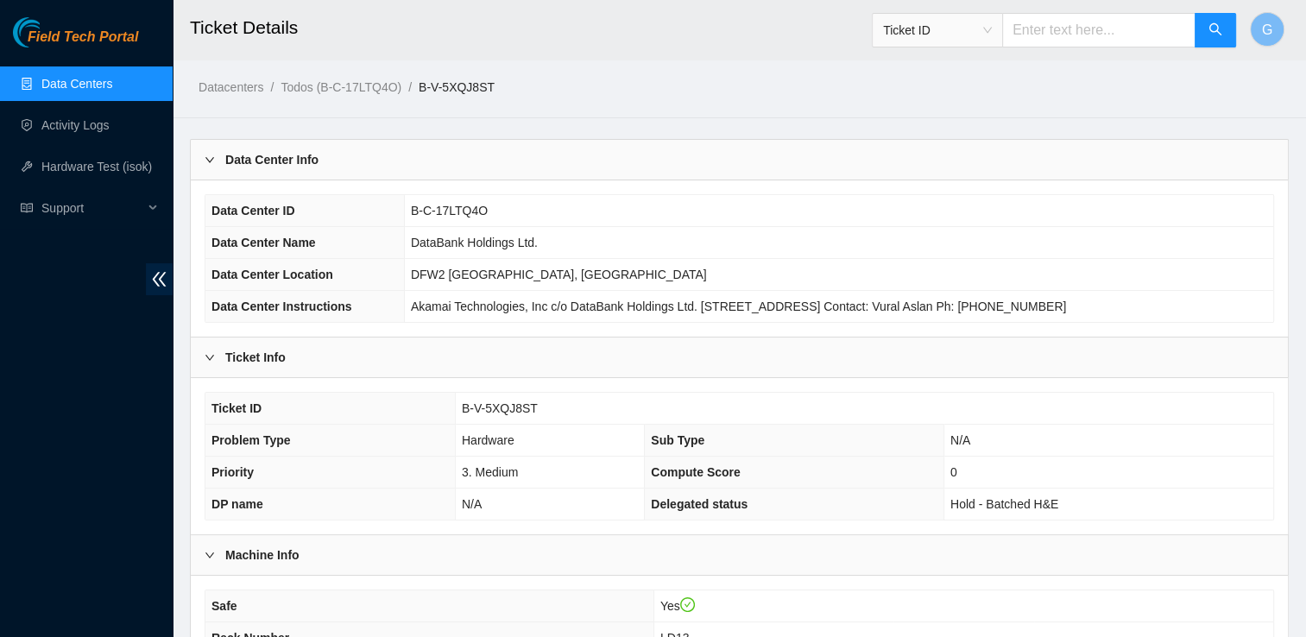
click at [1064, 20] on input "text" at bounding box center [1098, 30] width 193 height 35
paste input "B-V-5XQJ8ST"
type input "B-V-5XQJ8ST"
click at [77, 82] on link "Data Centers" at bounding box center [76, 84] width 71 height 14
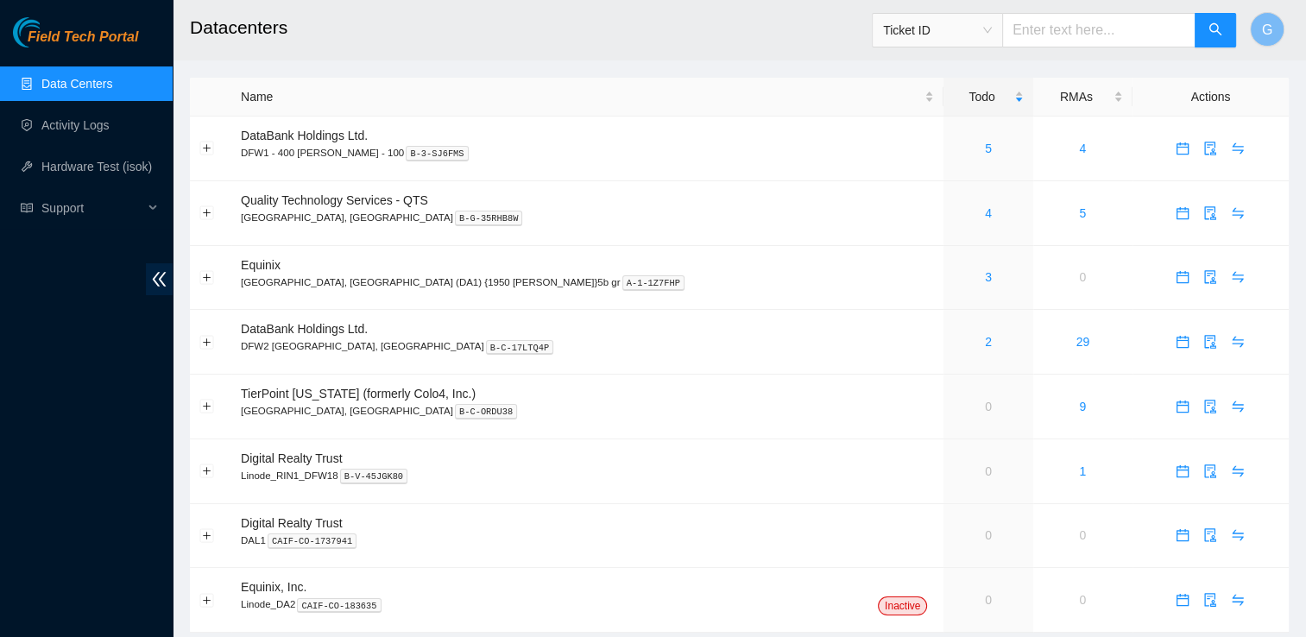
click at [1128, 28] on input "text" at bounding box center [1098, 30] width 193 height 35
paste input "B-V-5XQJ8ST"
type input "B-V-5XQJ8ST"
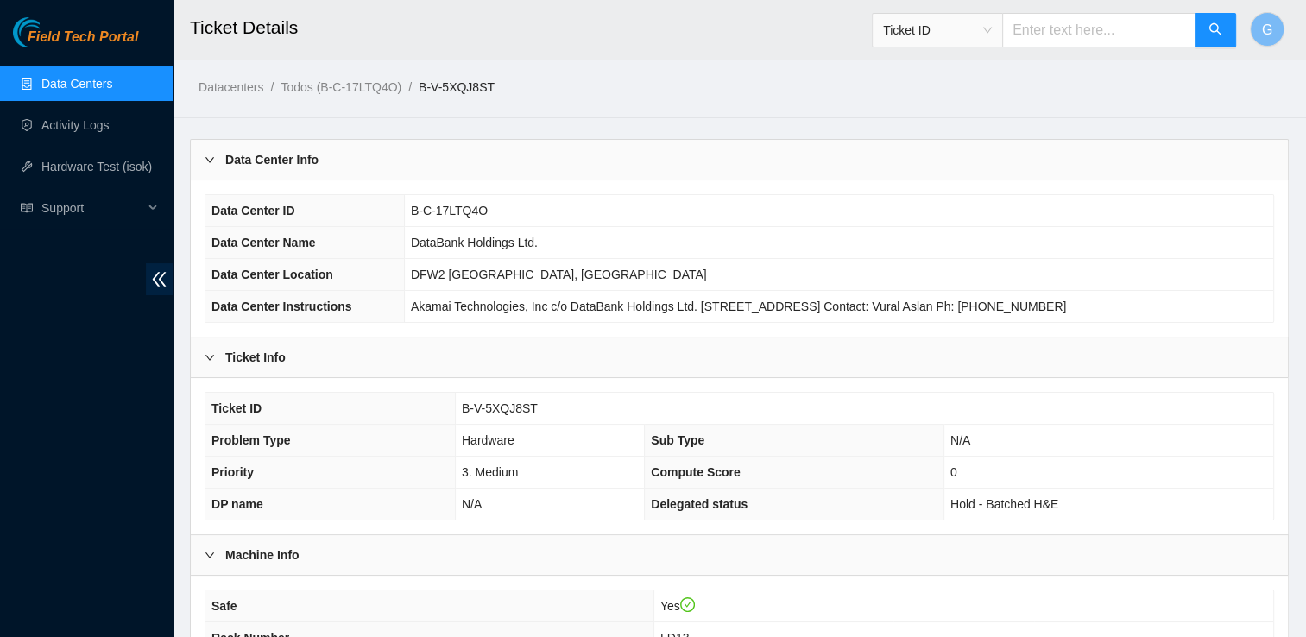
click at [71, 85] on link "Data Centers" at bounding box center [76, 84] width 71 height 14
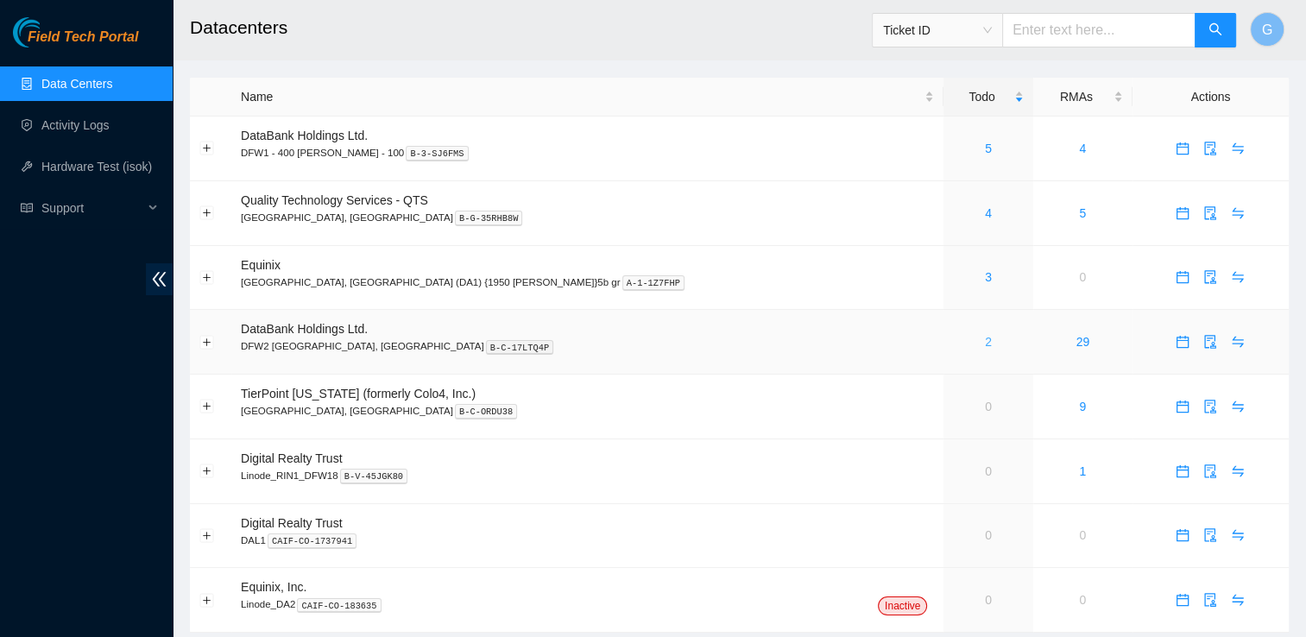
click at [985, 338] on link "2" at bounding box center [988, 342] width 7 height 14
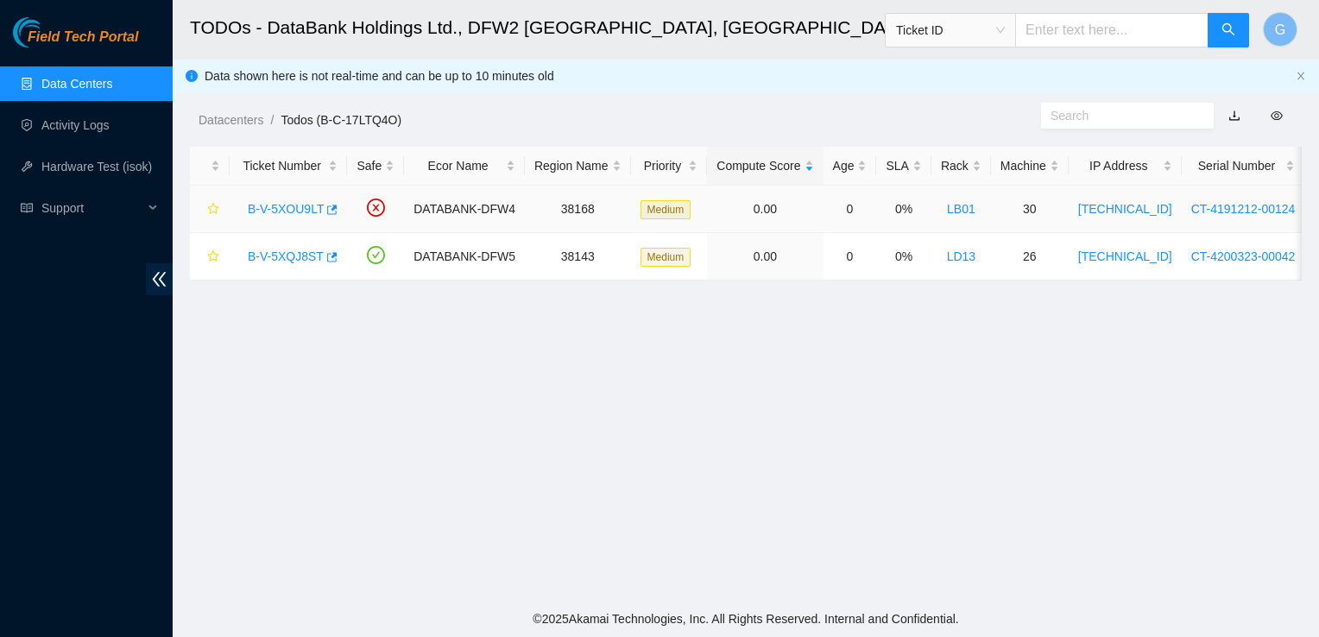
click at [299, 212] on link "B-V-5XOU9LT" at bounding box center [286, 209] width 76 height 14
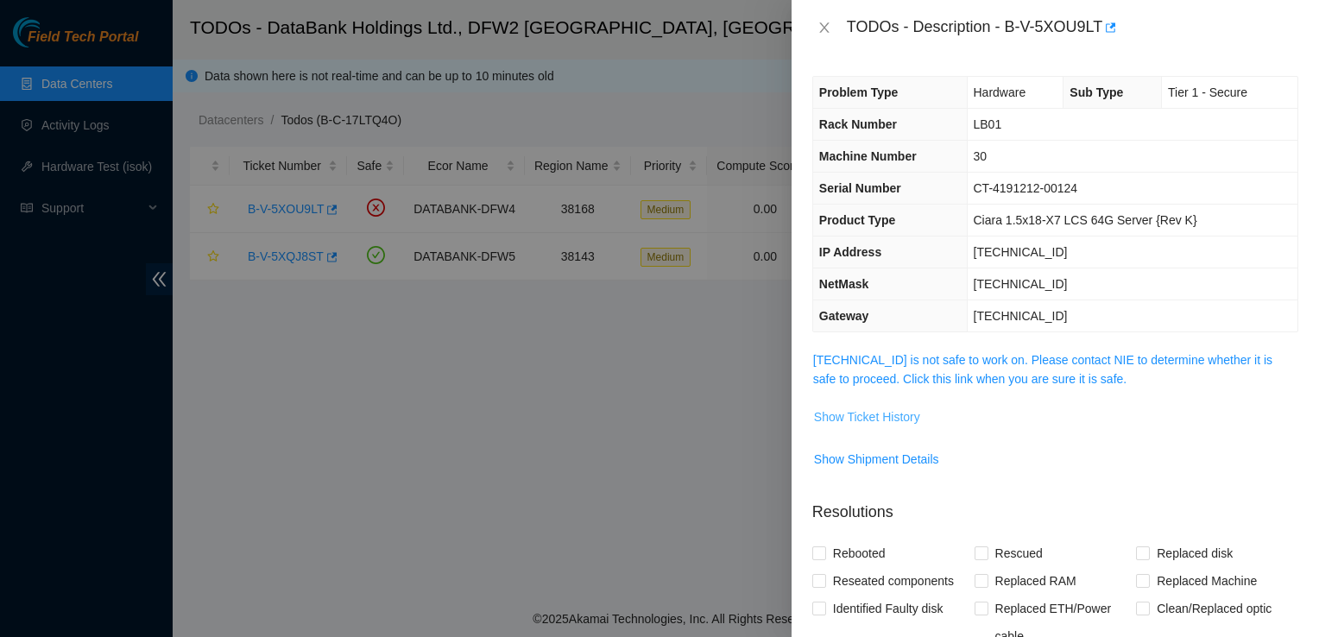
click at [863, 420] on span "Show Ticket History" at bounding box center [867, 417] width 106 height 19
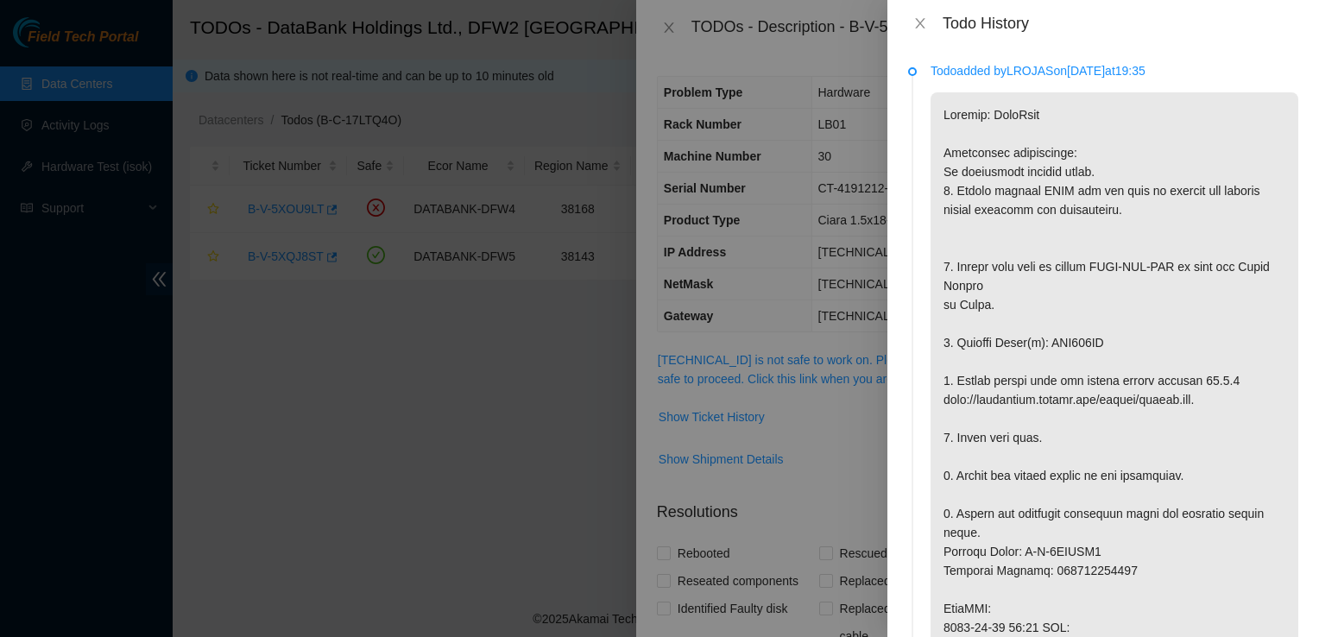
click at [588, 408] on div at bounding box center [659, 318] width 1319 height 637
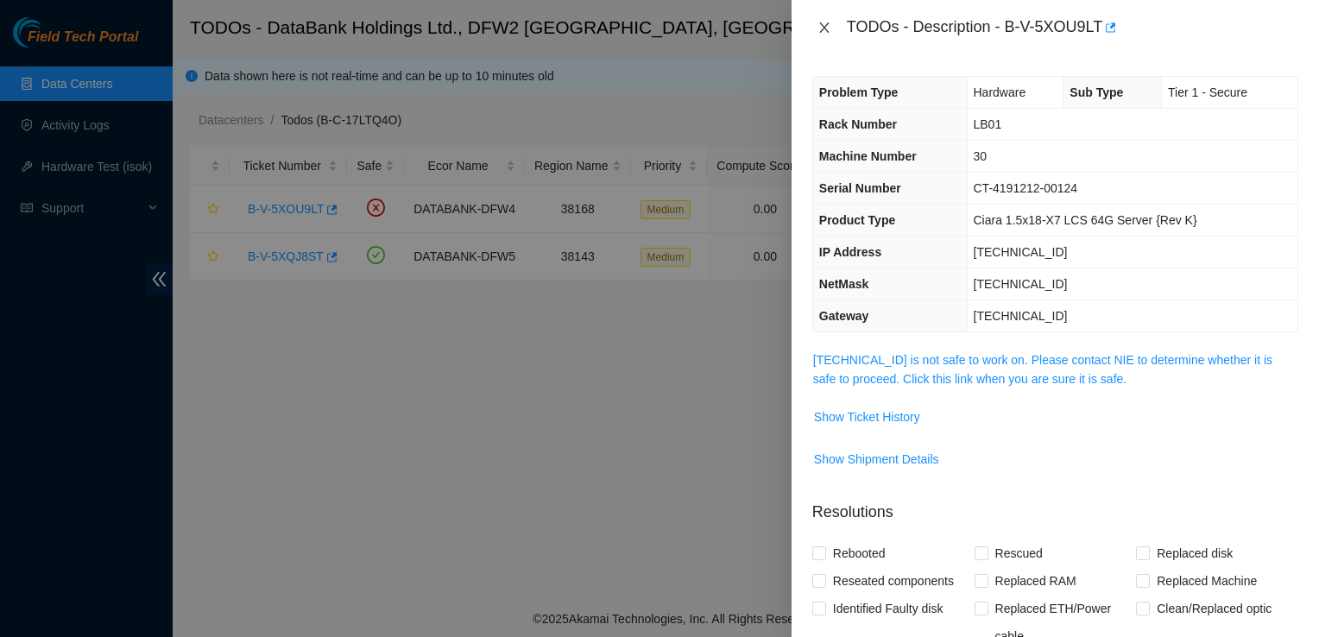
click at [829, 20] on button "Close" at bounding box center [824, 28] width 24 height 16
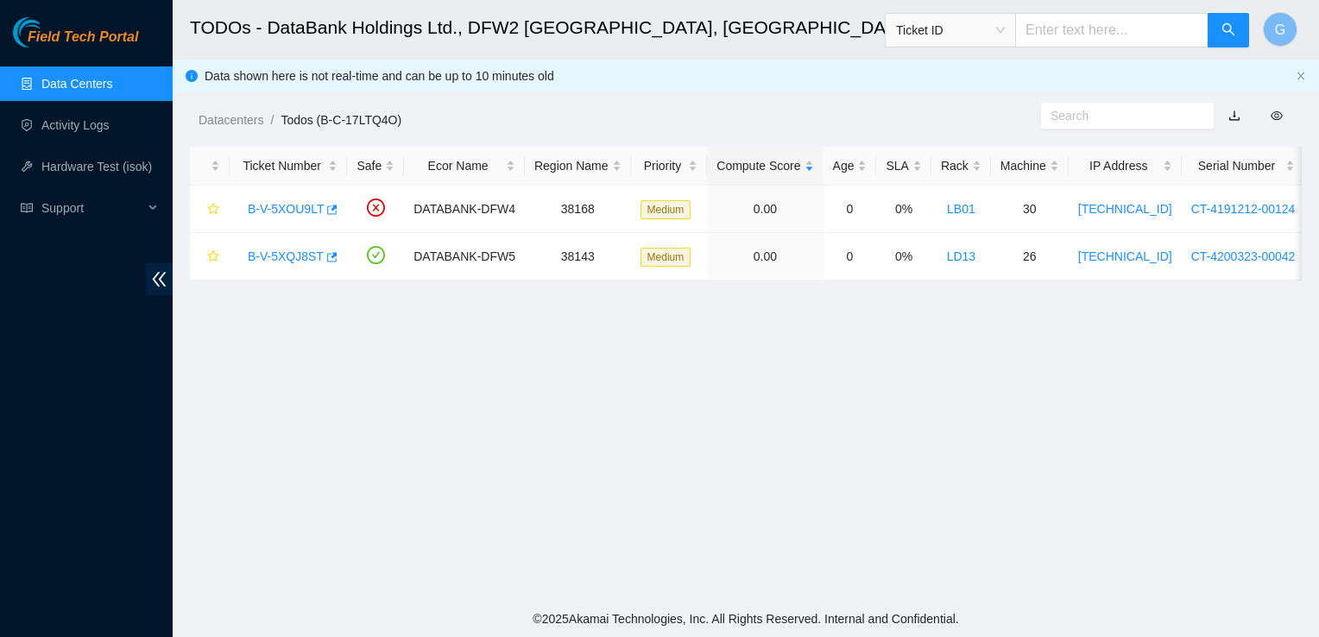
click at [1318, 19] on div "TODOs - Description - undefined Problem Type N/A Rack Number N/A Machine Number…" at bounding box center [1319, 318] width 0 height 637
click at [100, 132] on link "Activity Logs" at bounding box center [75, 125] width 68 height 14
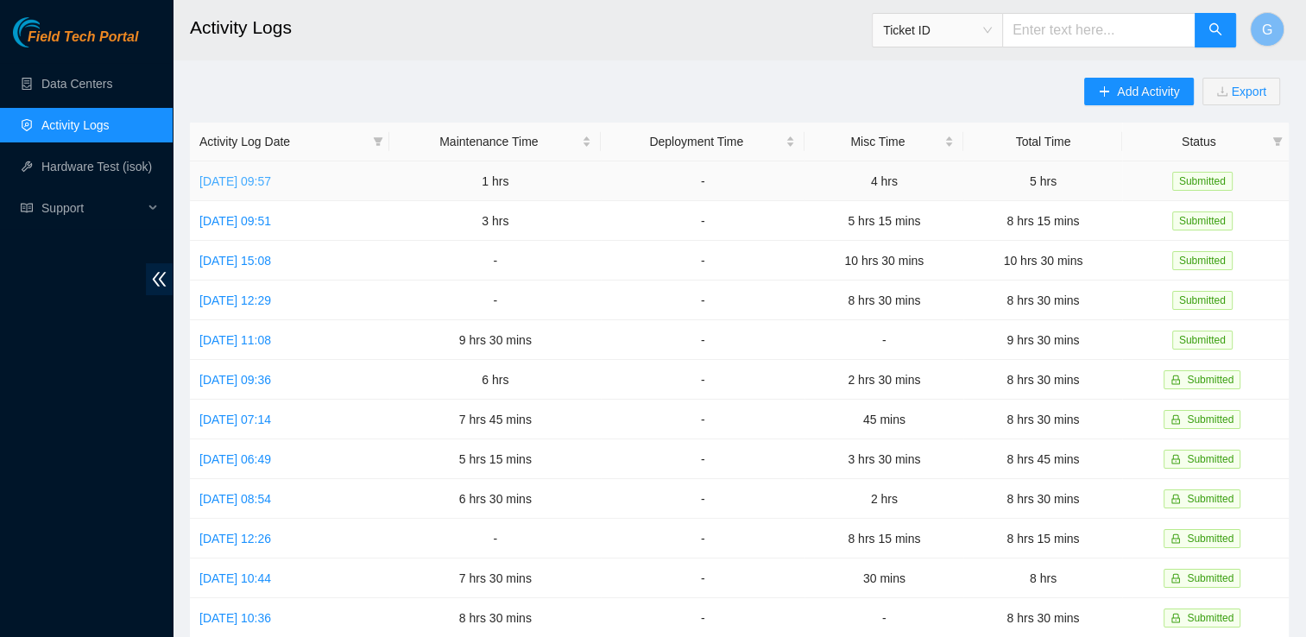
click at [271, 183] on link "[DATE] 09:57" at bounding box center [235, 181] width 72 height 14
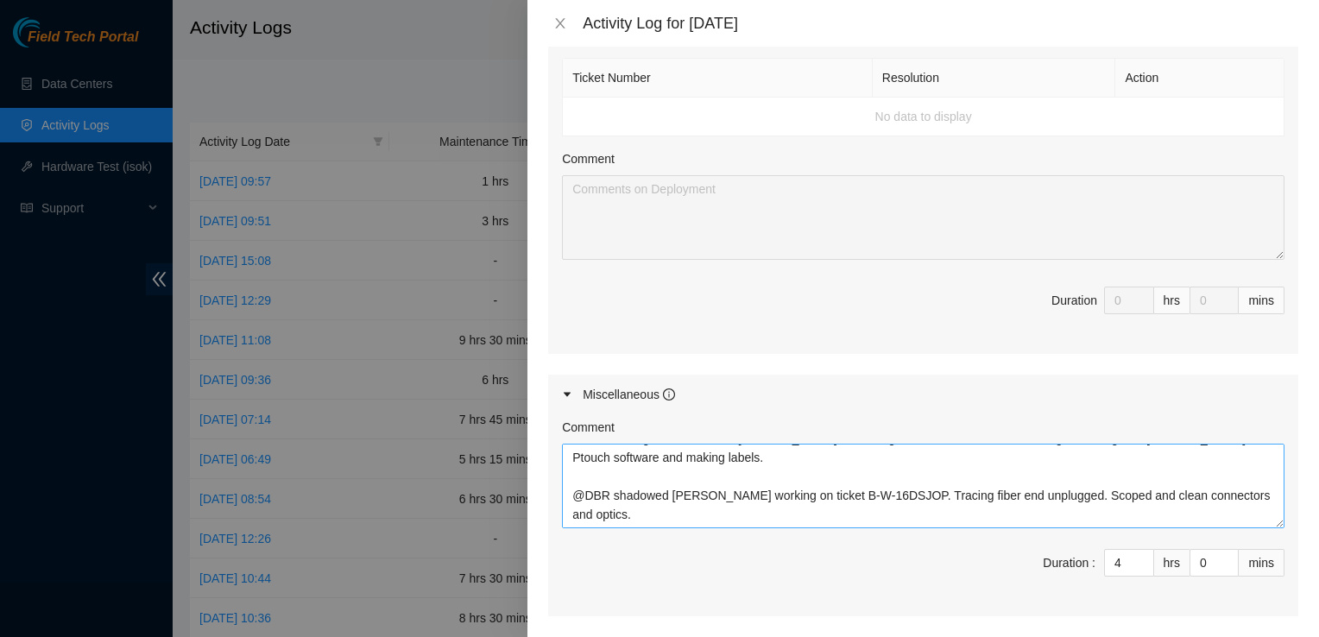
scroll to position [38, 0]
click at [660, 464] on textarea "@ TP Training with Yzaak and [PERSON_NAME]. Resetting Axis cameras to default s…" at bounding box center [923, 486] width 723 height 85
click at [654, 471] on textarea "@ TP Training with Yzaak and [PERSON_NAME]. Resetting Axis cameras to default s…" at bounding box center [923, 486] width 723 height 85
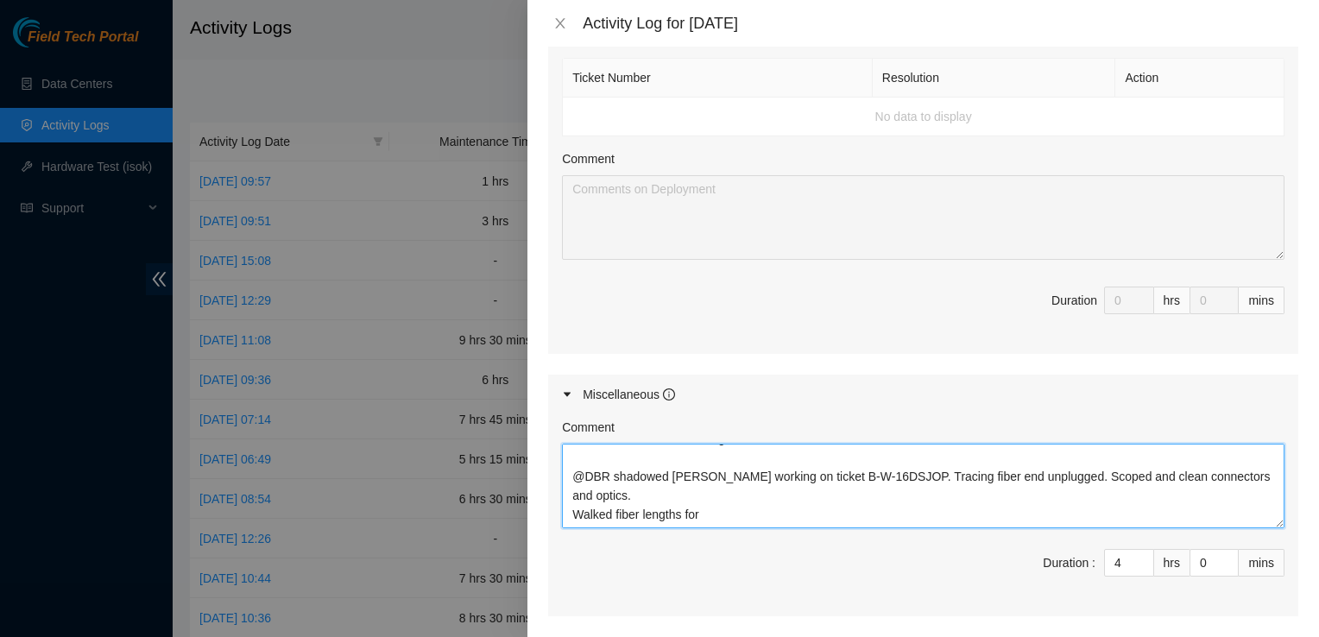
click at [735, 490] on textarea "@ TP Training with Yzaak and [PERSON_NAME]. Resetting Axis cameras to default s…" at bounding box center [923, 486] width 723 height 85
paste textarea "DP82939"
click at [821, 477] on textarea "@ TP Training with Yzaak and [PERSON_NAME]. Resetting Axis cameras to default s…" at bounding box center [923, 486] width 723 height 85
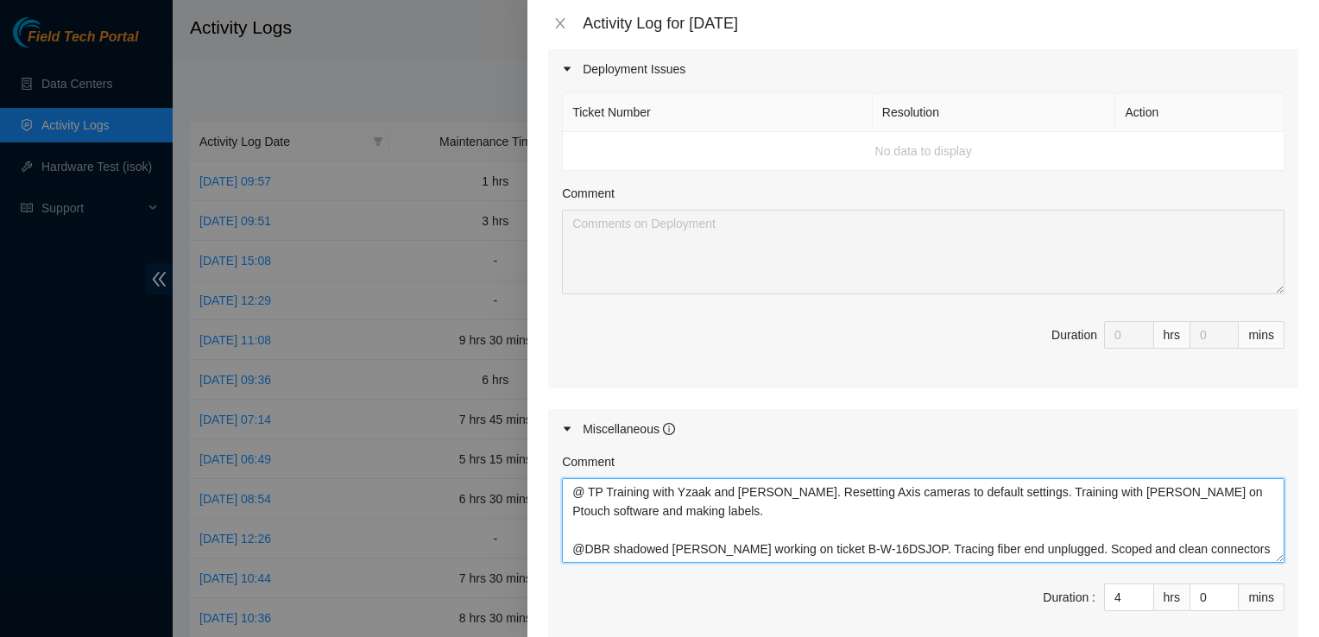
scroll to position [649, 0]
click at [710, 477] on textarea "@ TP Training with Yzaak and [PERSON_NAME]. Resetting Axis cameras to default s…" at bounding box center [923, 519] width 723 height 85
click at [734, 525] on textarea "@ TP Training with Yzaak and [PERSON_NAME]. Resetting Axis cameras to default s…" at bounding box center [923, 519] width 723 height 85
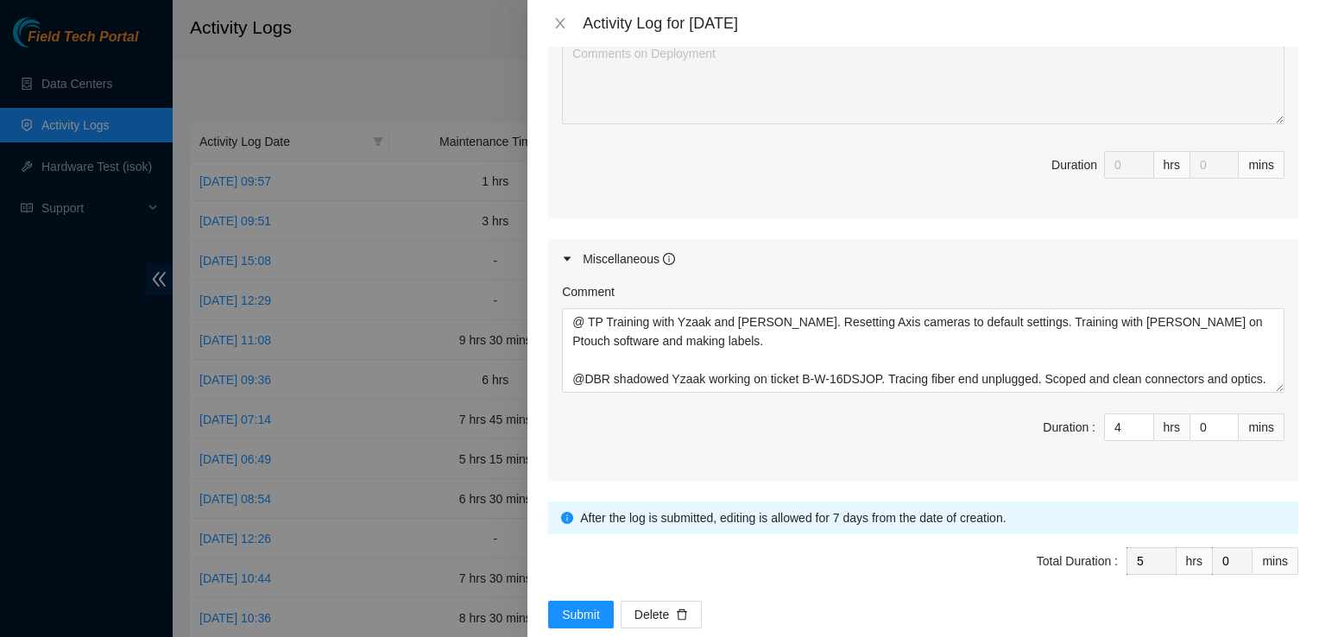
scroll to position [821, 0]
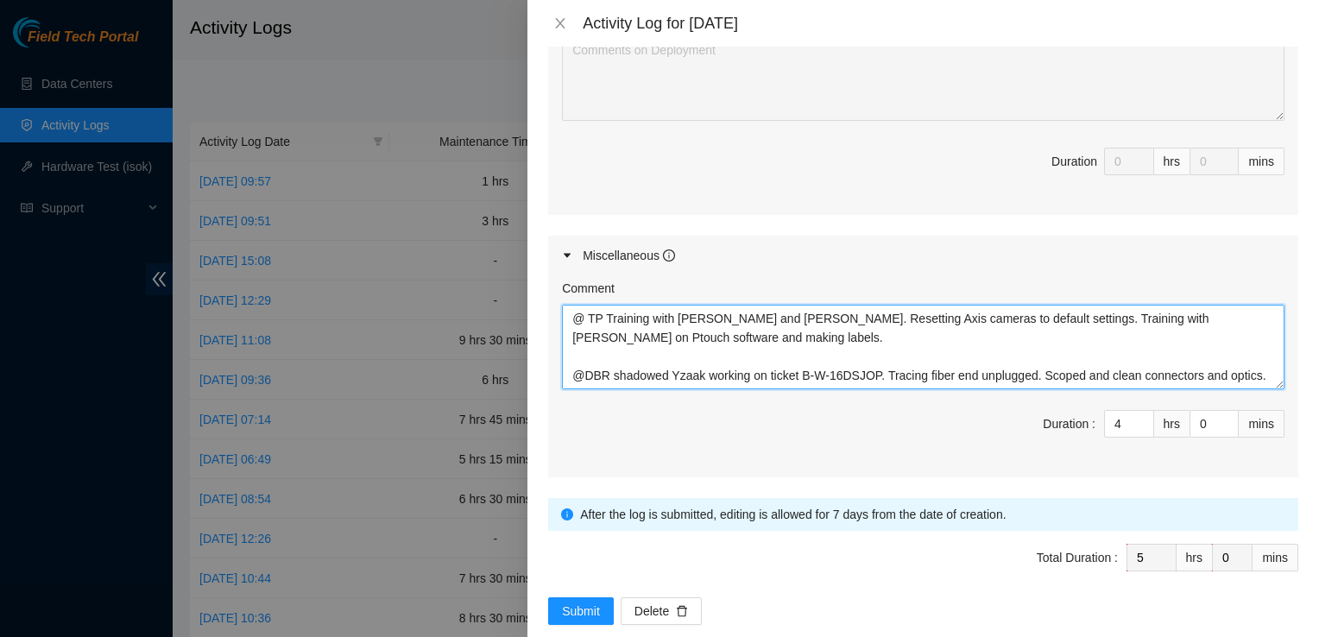
click at [801, 305] on textarea "@ TP Training with [PERSON_NAME] and [PERSON_NAME]. Resetting Axis cameras to d…" at bounding box center [923, 347] width 723 height 85
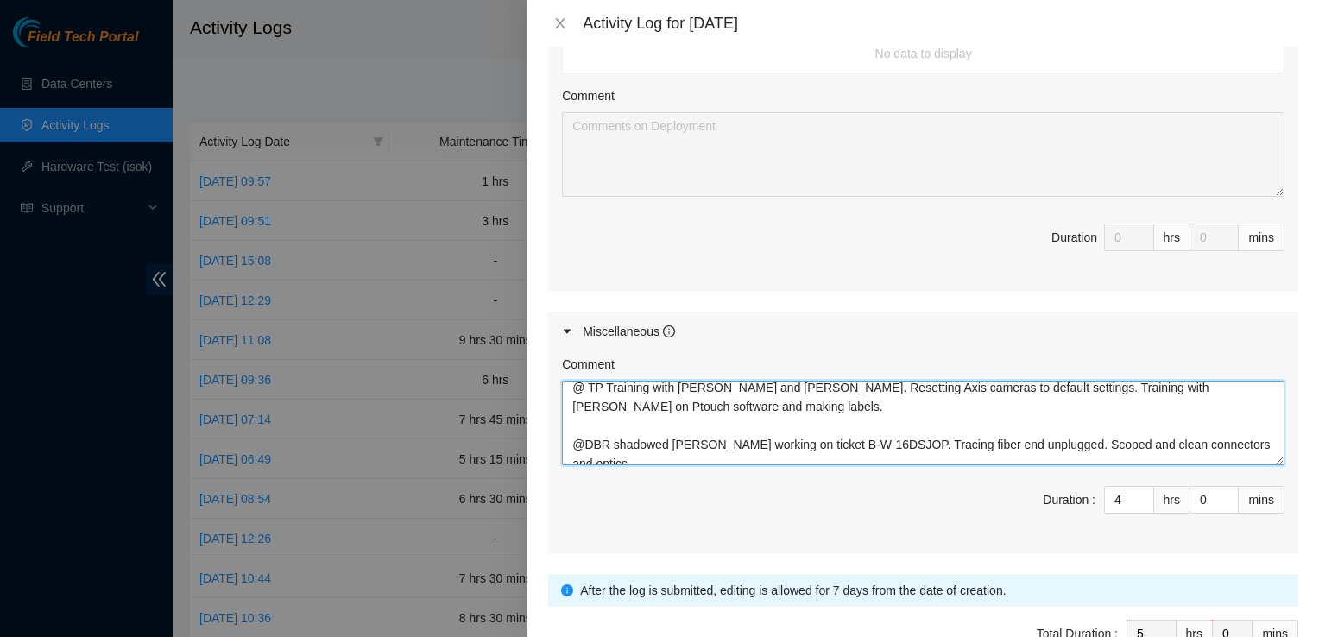
scroll to position [0, 0]
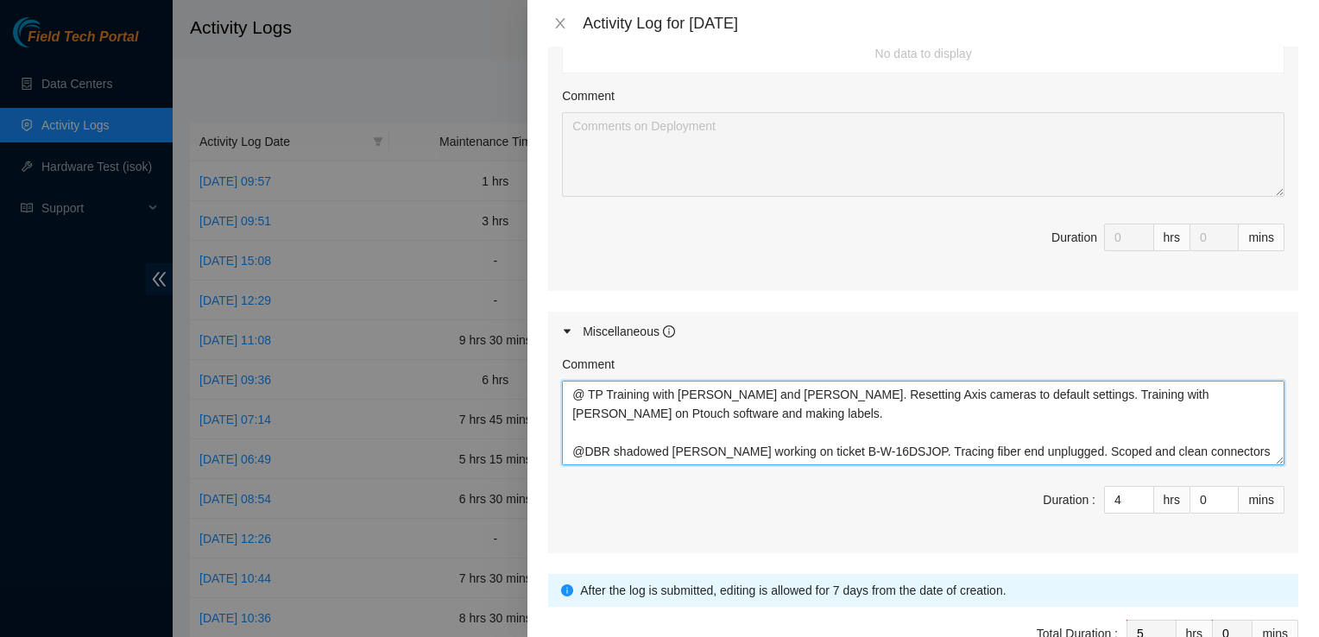
click at [822, 381] on textarea "@ TP Training with [PERSON_NAME] and [PERSON_NAME]. Resetting Axis cameras to d…" at bounding box center [923, 423] width 723 height 85
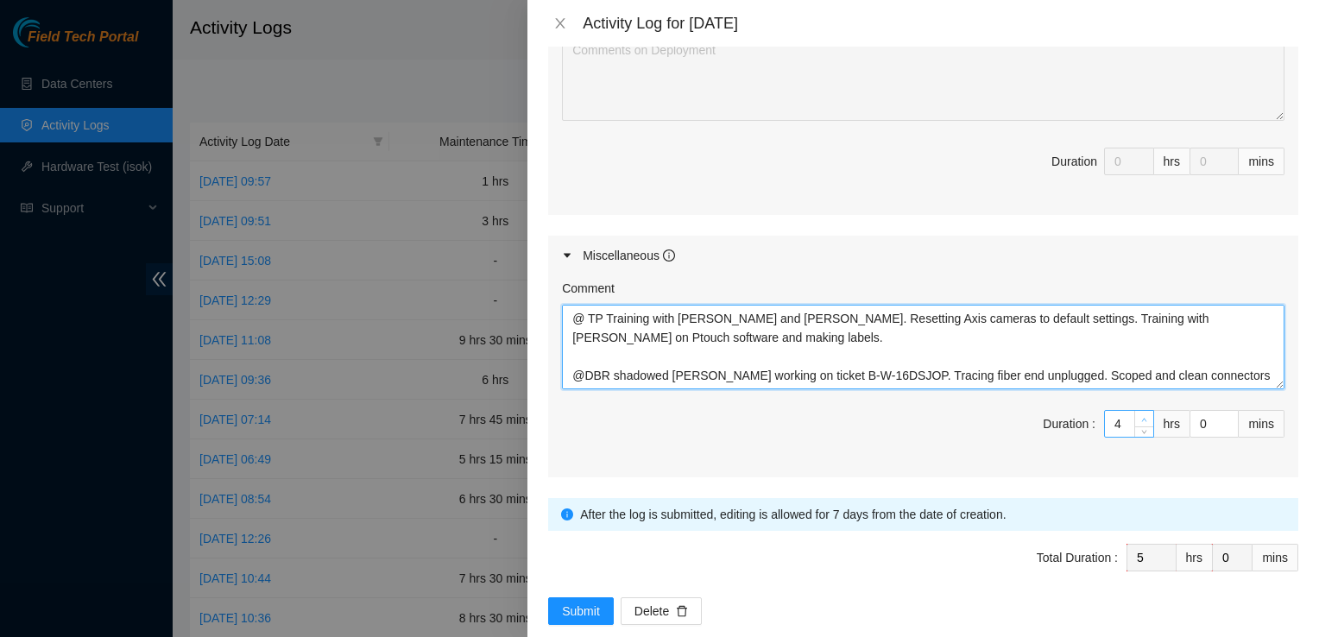
type textarea "@ TP Training with [PERSON_NAME] and [PERSON_NAME]. Resetting Axis cameras to d…"
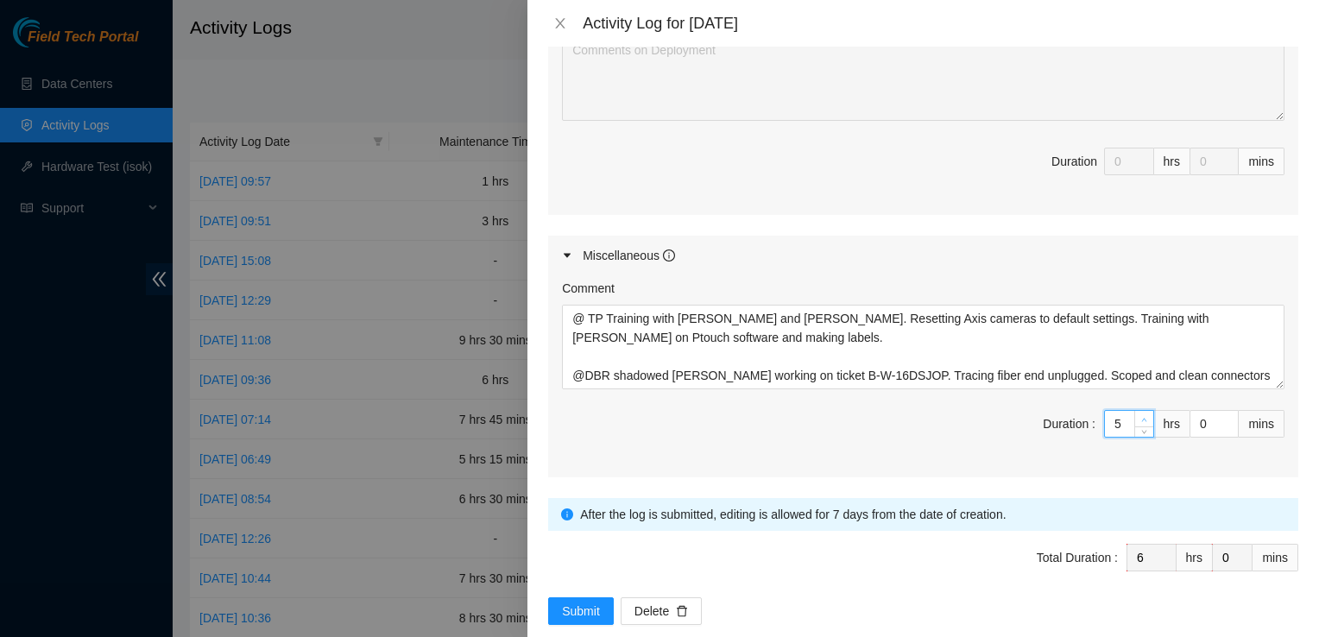
type input "5"
type input "6"
click at [1140, 414] on span "up" at bounding box center [1145, 419] width 10 height 10
type input "6"
type input "7"
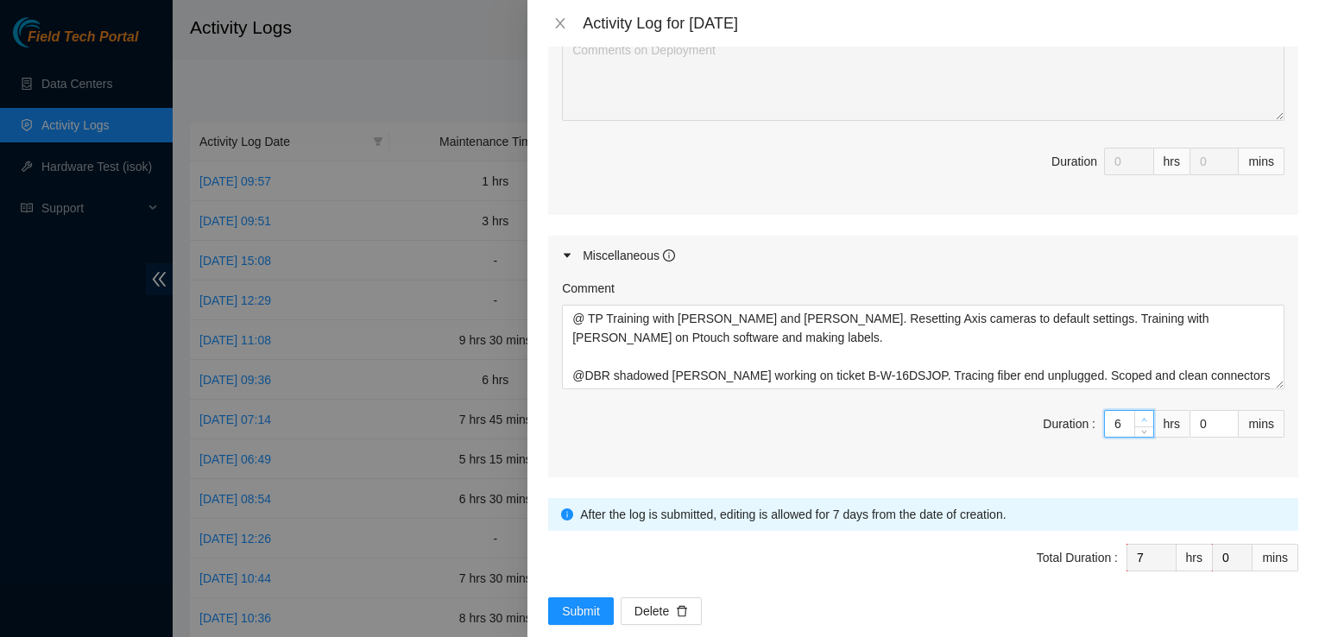
click at [1140, 414] on span "up" at bounding box center [1145, 419] width 10 height 10
type input "7"
type input "8"
click at [1140, 414] on span "up" at bounding box center [1145, 419] width 10 height 10
type input "8"
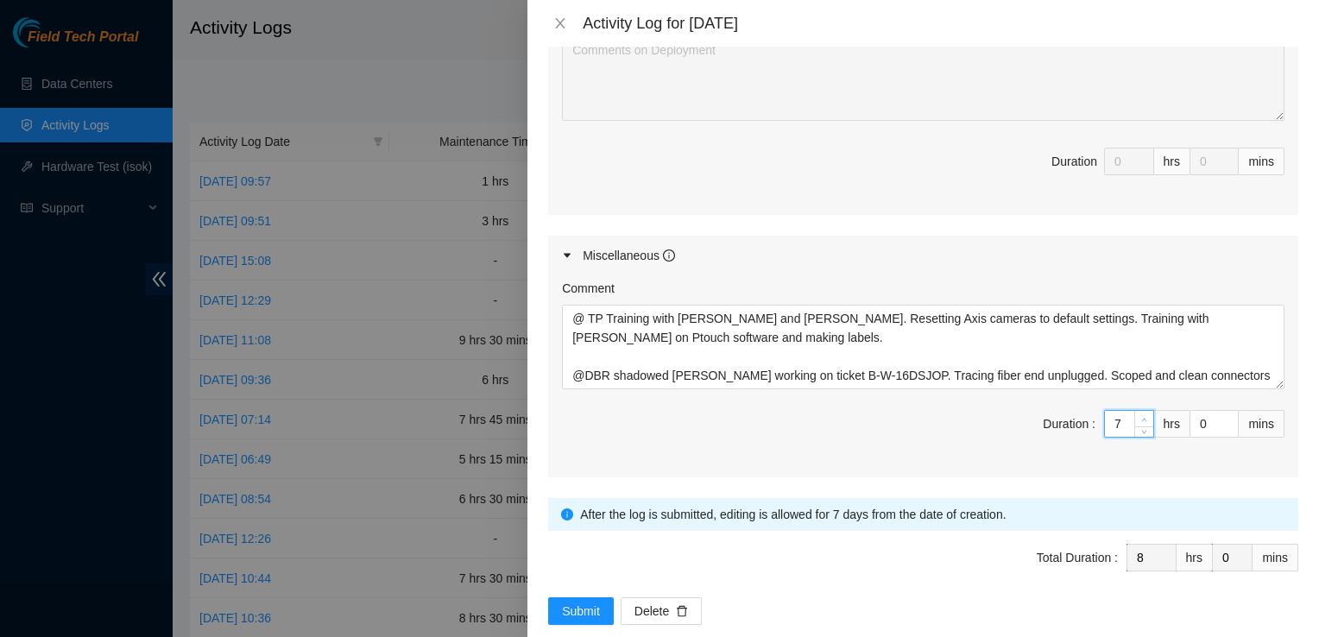
type input "9"
click at [1140, 414] on span "up" at bounding box center [1145, 419] width 10 height 10
type input "9"
type input "10"
click at [1140, 414] on span "up" at bounding box center [1145, 419] width 10 height 10
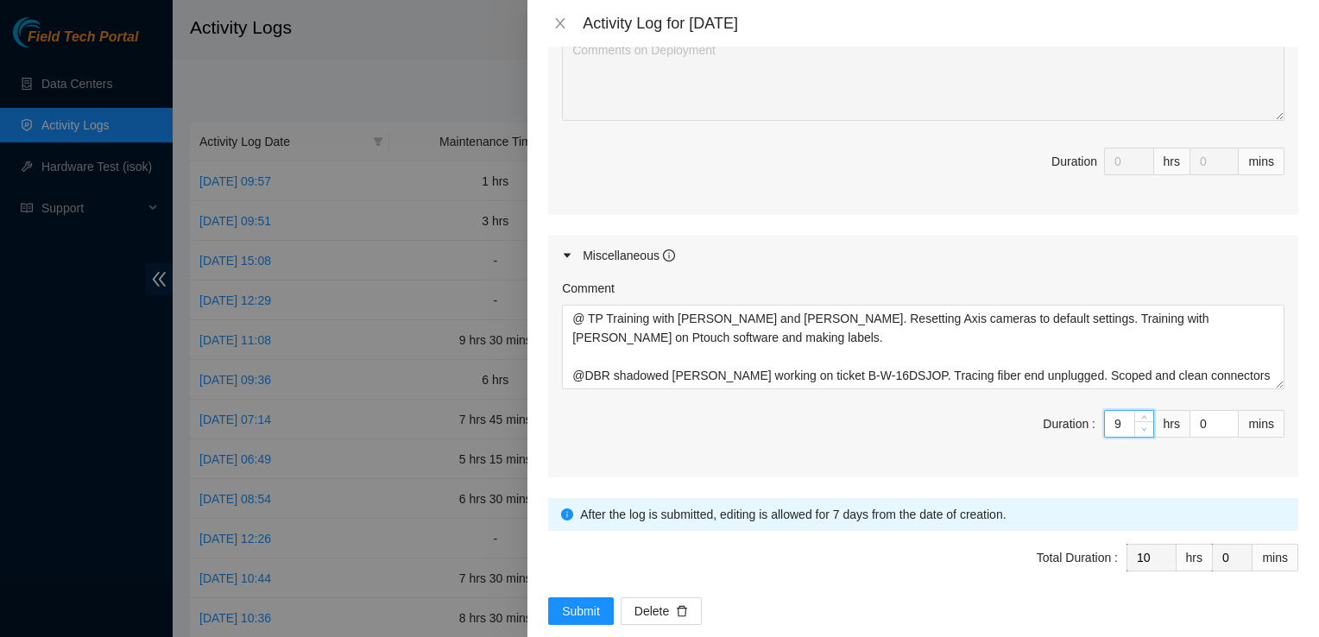
type input "8"
type input "9"
click at [1134, 421] on span "Decrease Value" at bounding box center [1143, 429] width 19 height 16
type input "1"
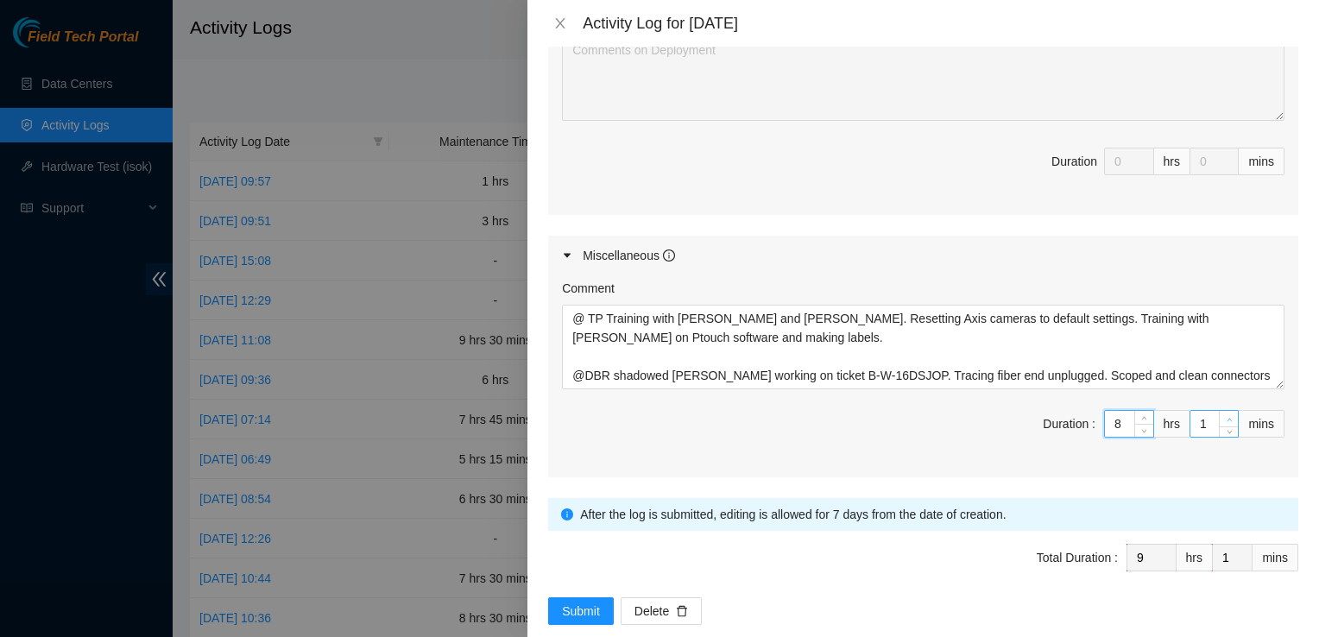
click at [1227, 417] on icon "up" at bounding box center [1230, 420] width 6 height 6
type input "2"
type input "3"
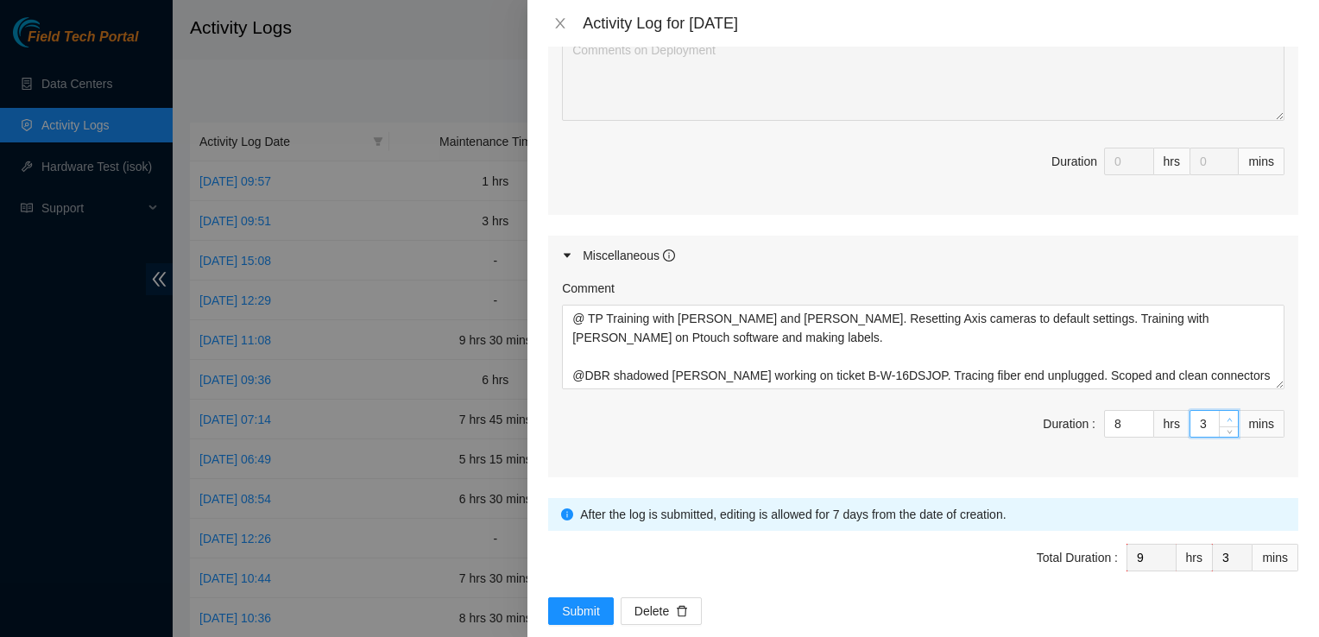
type input "4"
type input "5"
type input "6"
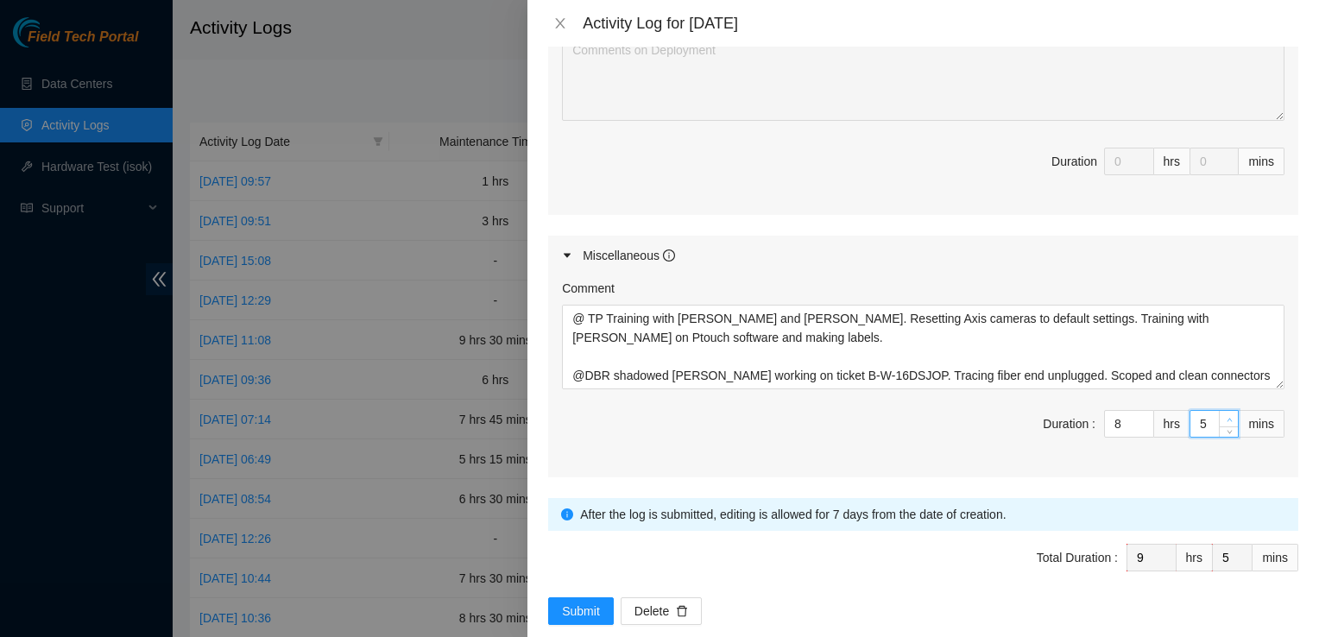
type input "6"
type input "7"
type input "8"
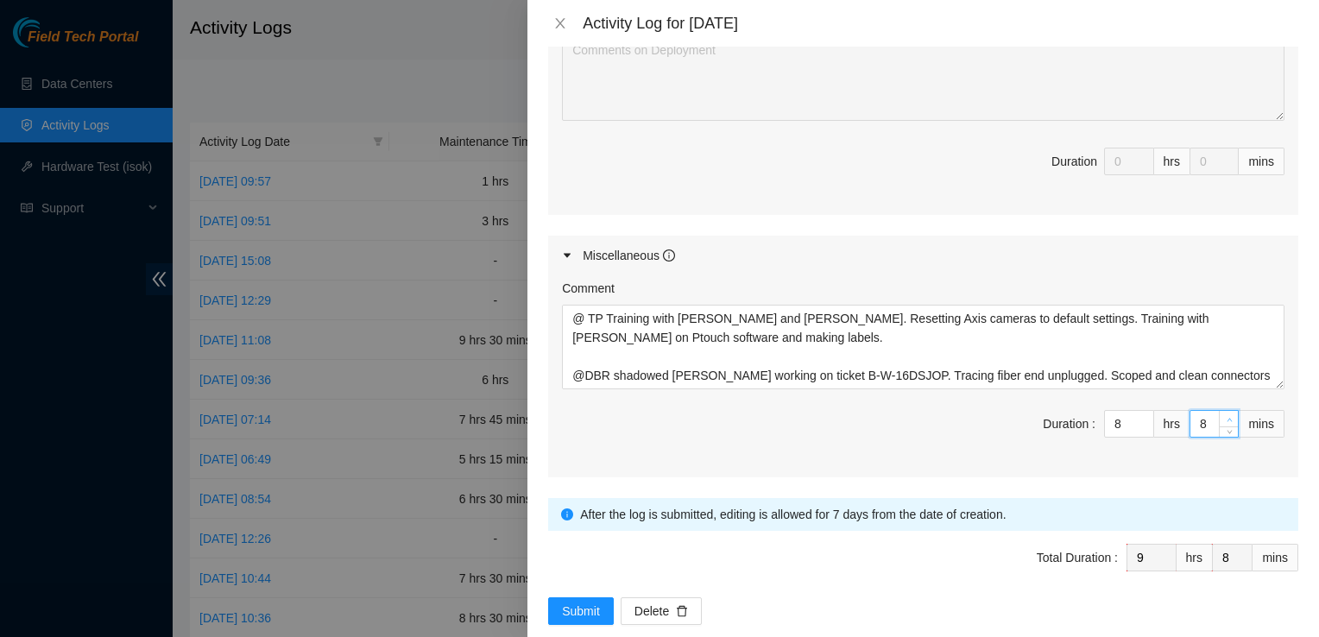
type input "9"
type input "10"
type input "11"
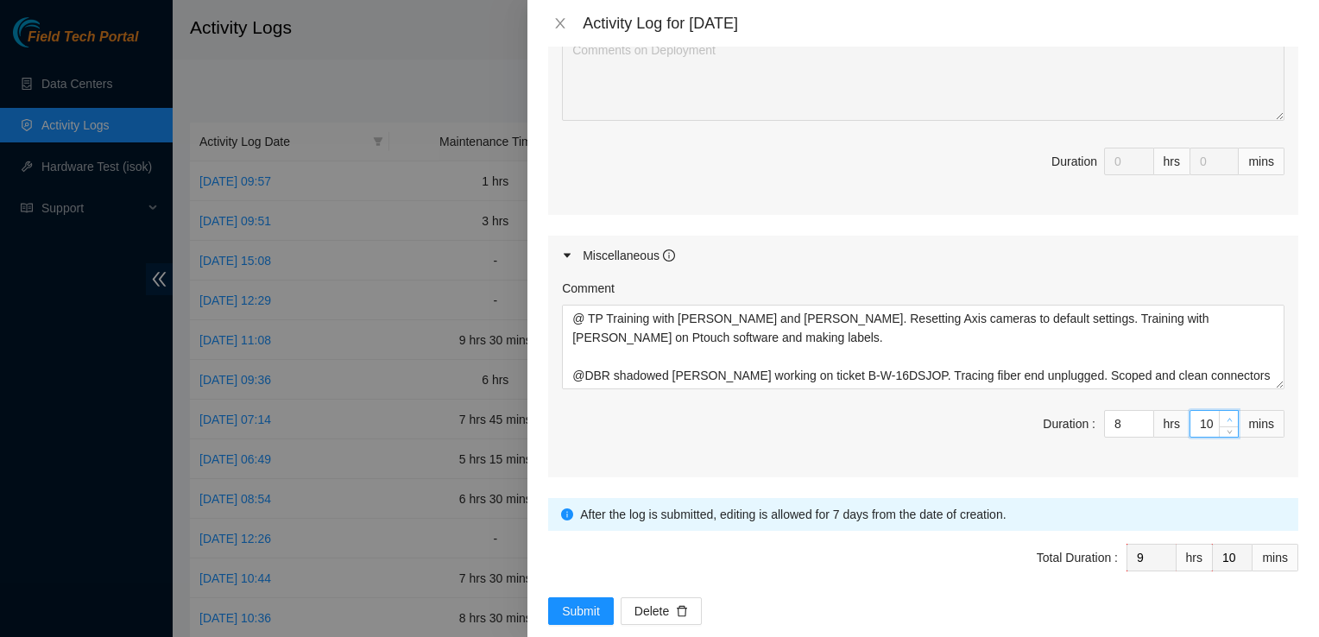
type input "11"
click at [1227, 417] on icon "up" at bounding box center [1230, 420] width 6 height 6
type input "12"
click at [1227, 417] on icon "up" at bounding box center [1230, 420] width 6 height 6
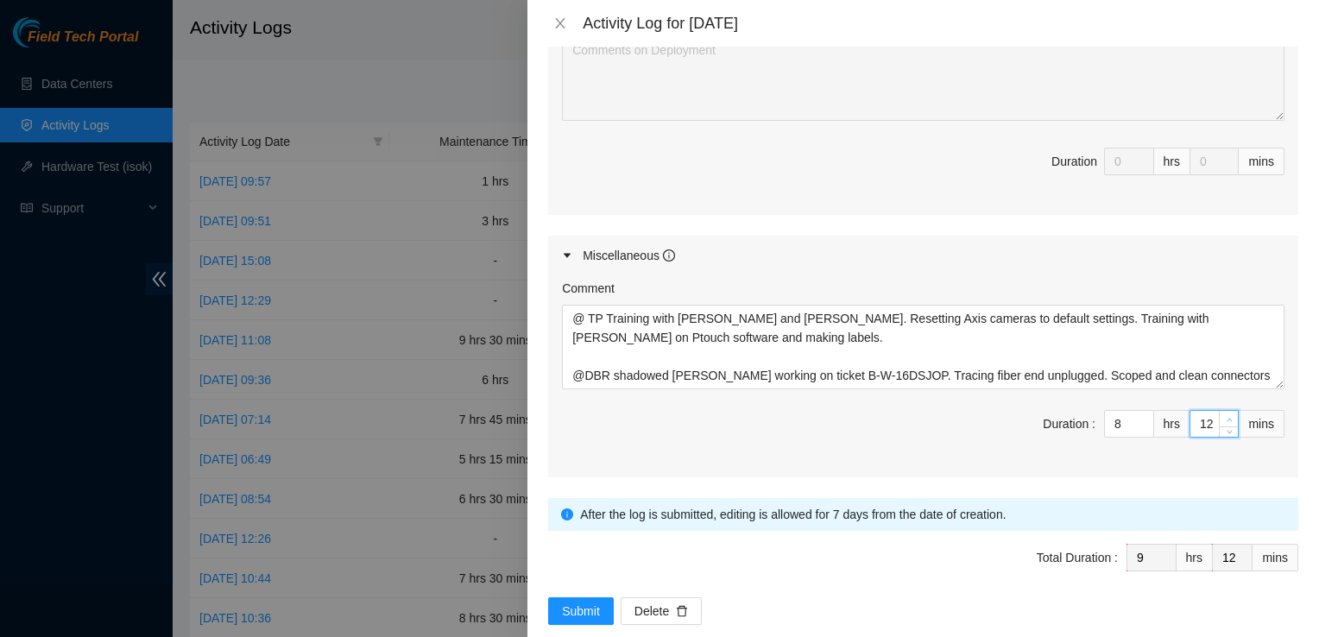
type input "13"
click at [1227, 417] on icon "up" at bounding box center [1230, 420] width 6 height 6
type input "14"
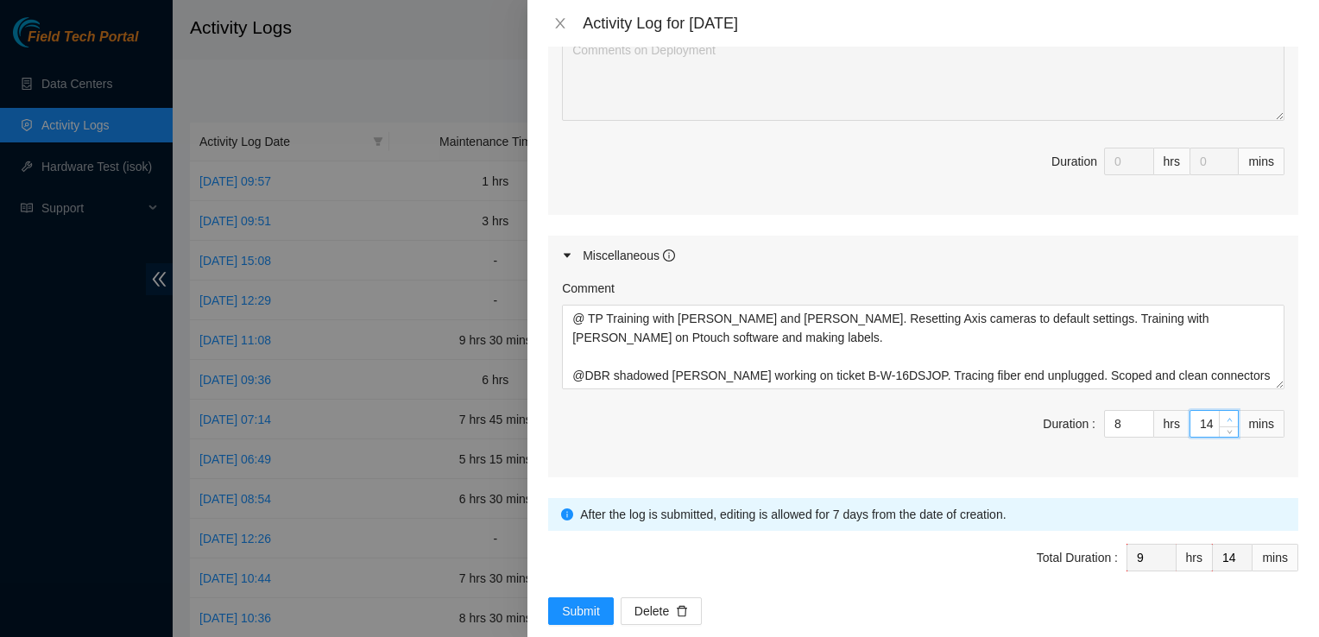
click at [1227, 417] on icon "up" at bounding box center [1230, 420] width 6 height 6
type input "15"
click at [1227, 417] on icon "up" at bounding box center [1230, 420] width 6 height 6
type input "16"
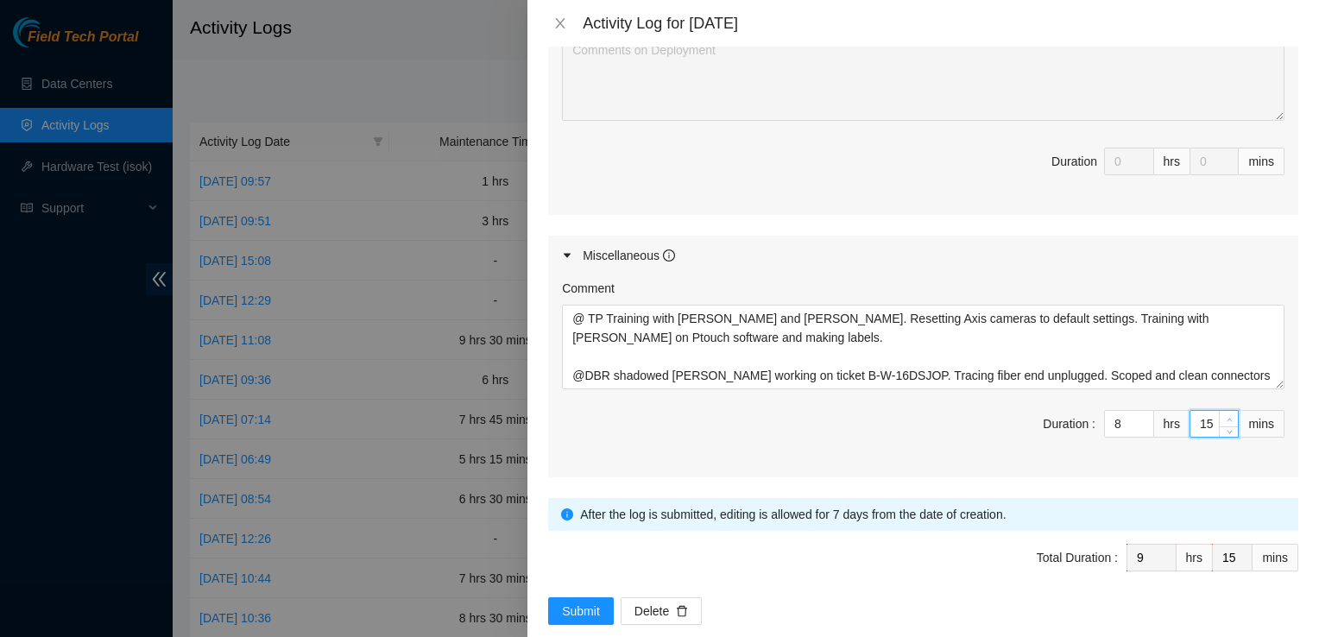
type input "16"
click at [1227, 417] on icon "up" at bounding box center [1230, 420] width 6 height 6
type input "15"
click at [1224, 425] on span "down" at bounding box center [1229, 430] width 10 height 10
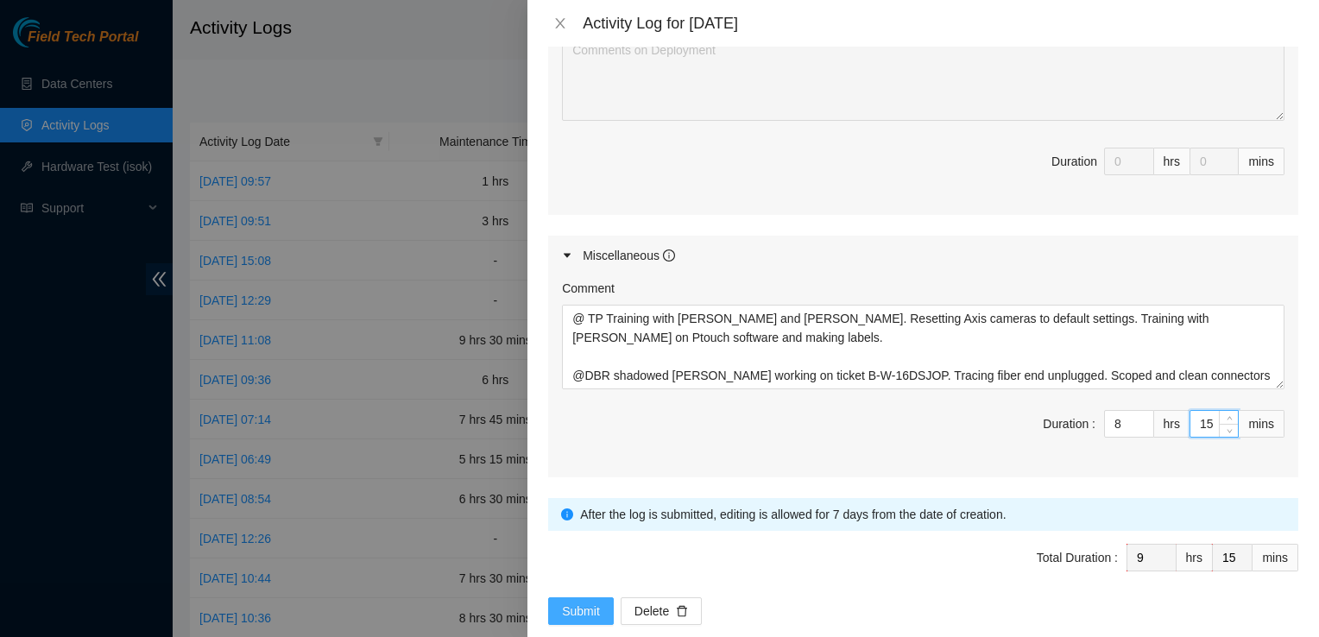
click at [569, 602] on span "Submit" at bounding box center [581, 611] width 38 height 19
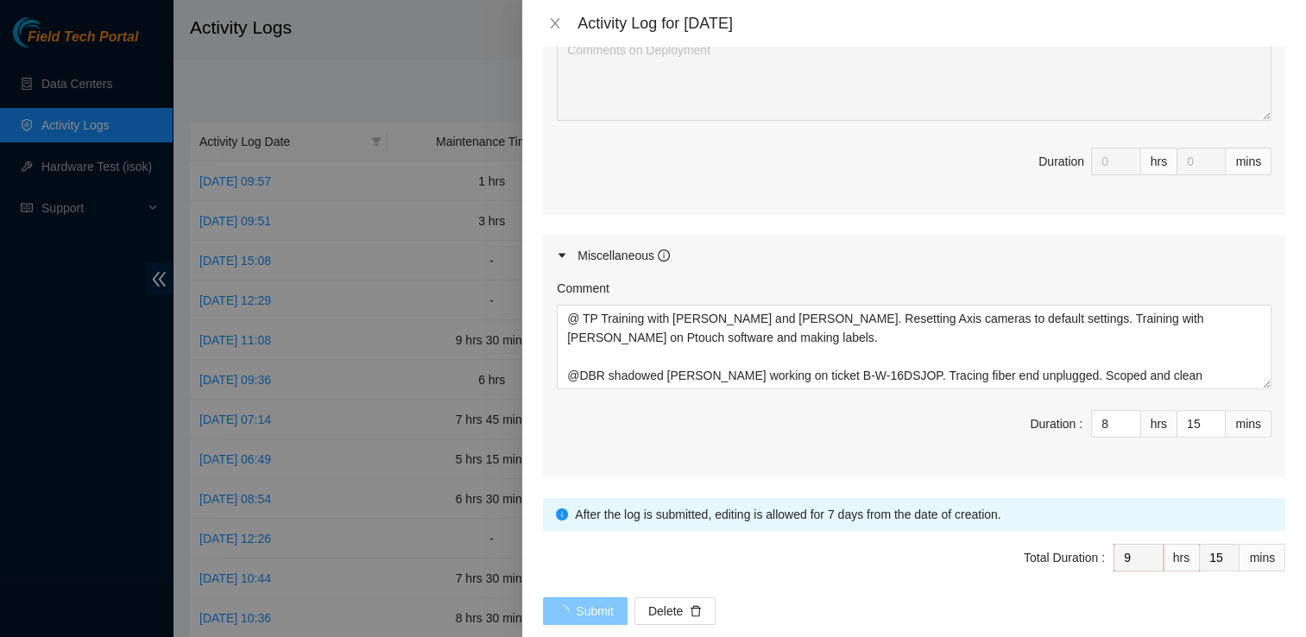
scroll to position [0, 0]
